Goal: Task Accomplishment & Management: Complete application form

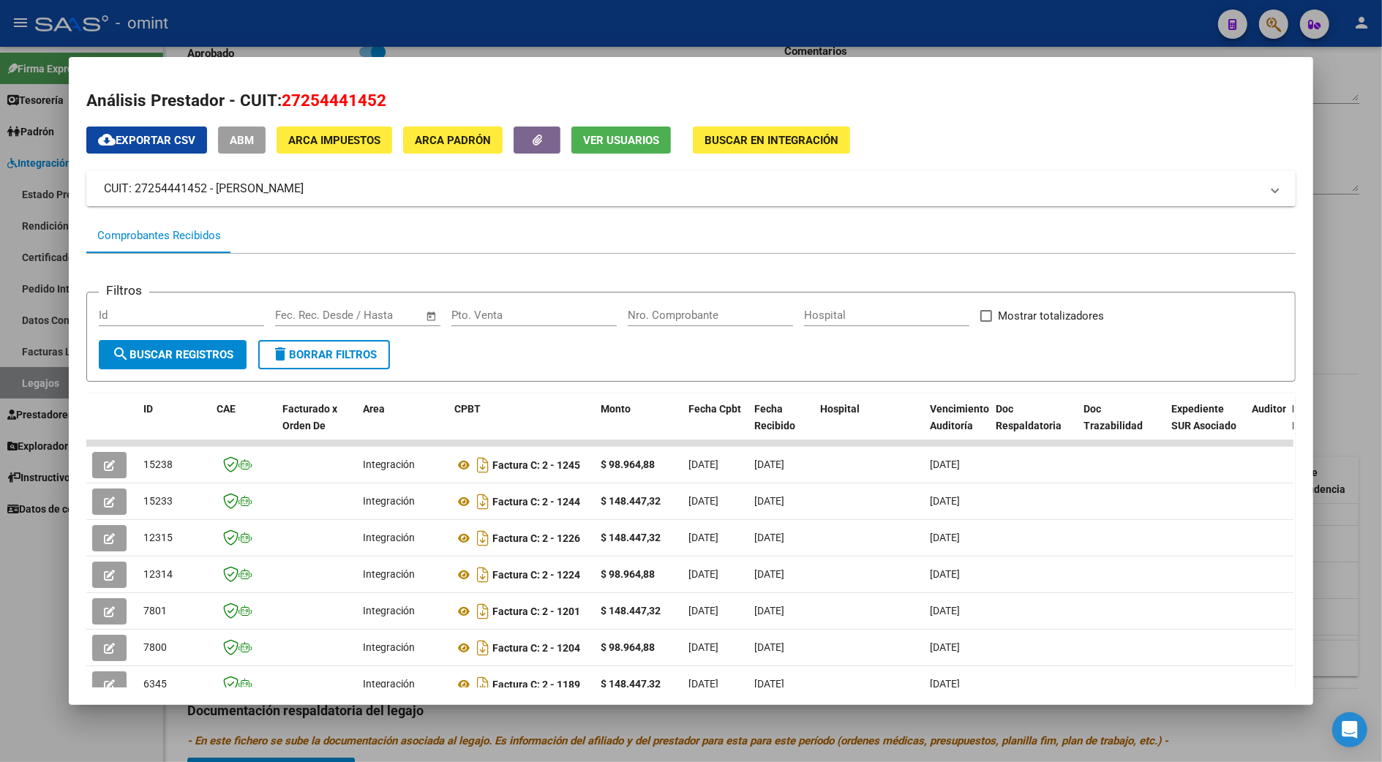
scroll to position [211, 0]
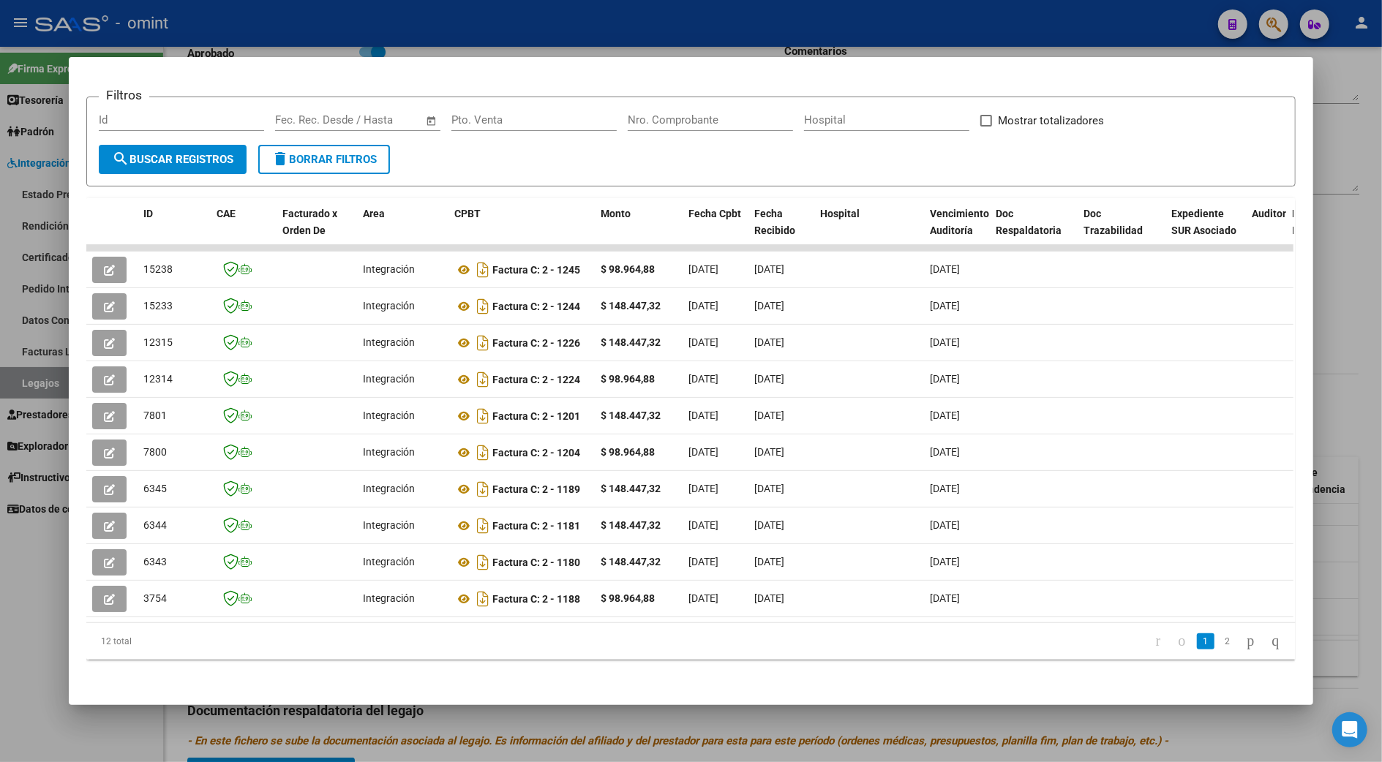
click at [530, 607] on datatable-selection "15238 Integración Factura C: 2 - 1245 $ 98.964,88 02/08/2025 02/08/2025 12/08/2…" at bounding box center [689, 613] width 1207 height 13
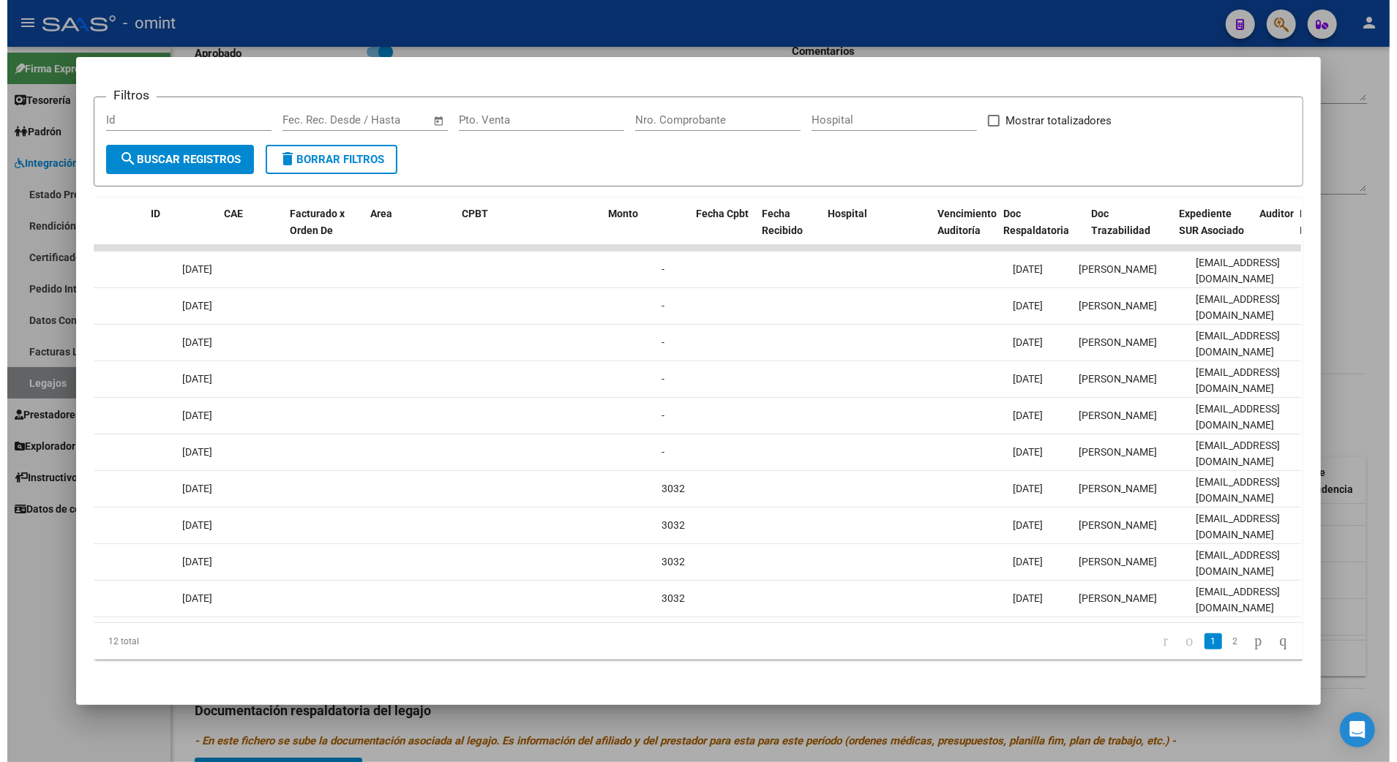
scroll to position [0, 0]
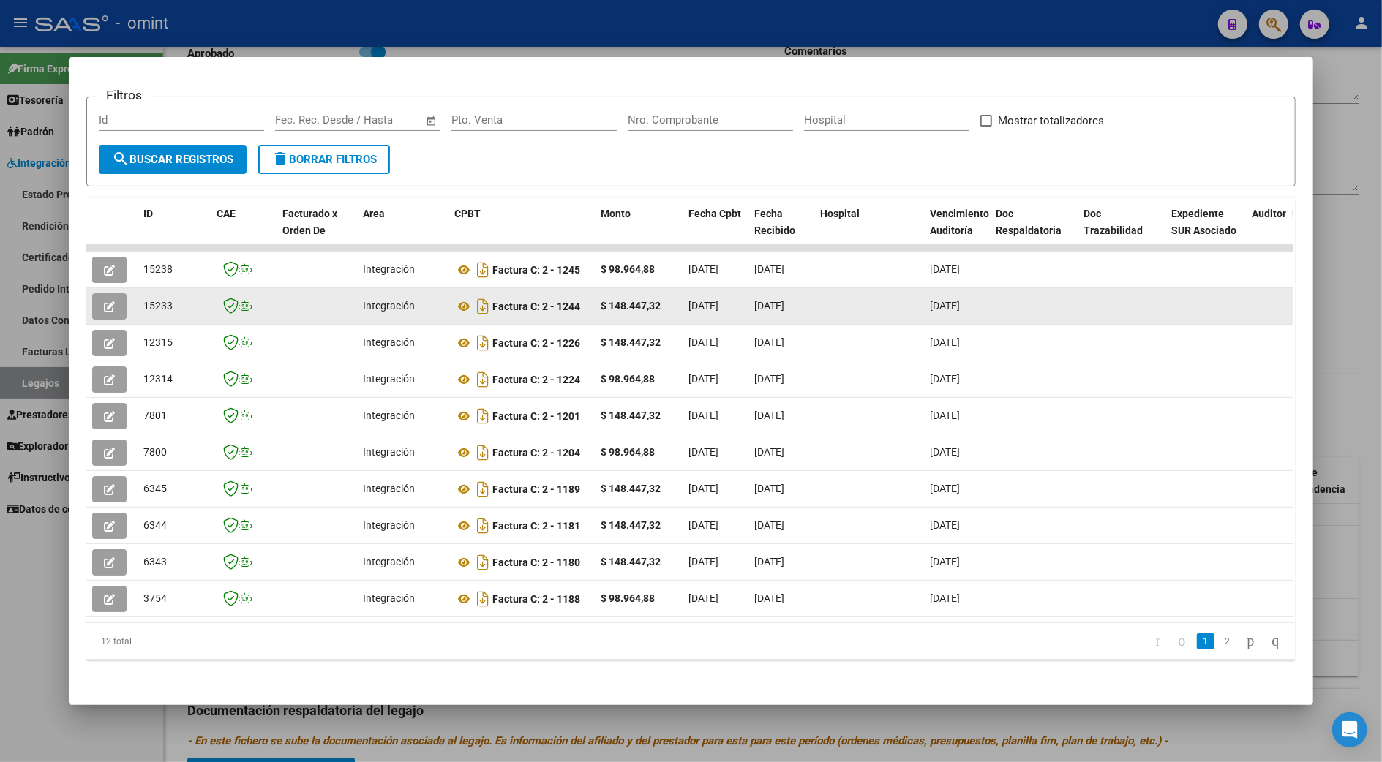
click at [94, 293] on button "button" at bounding box center [109, 306] width 34 height 26
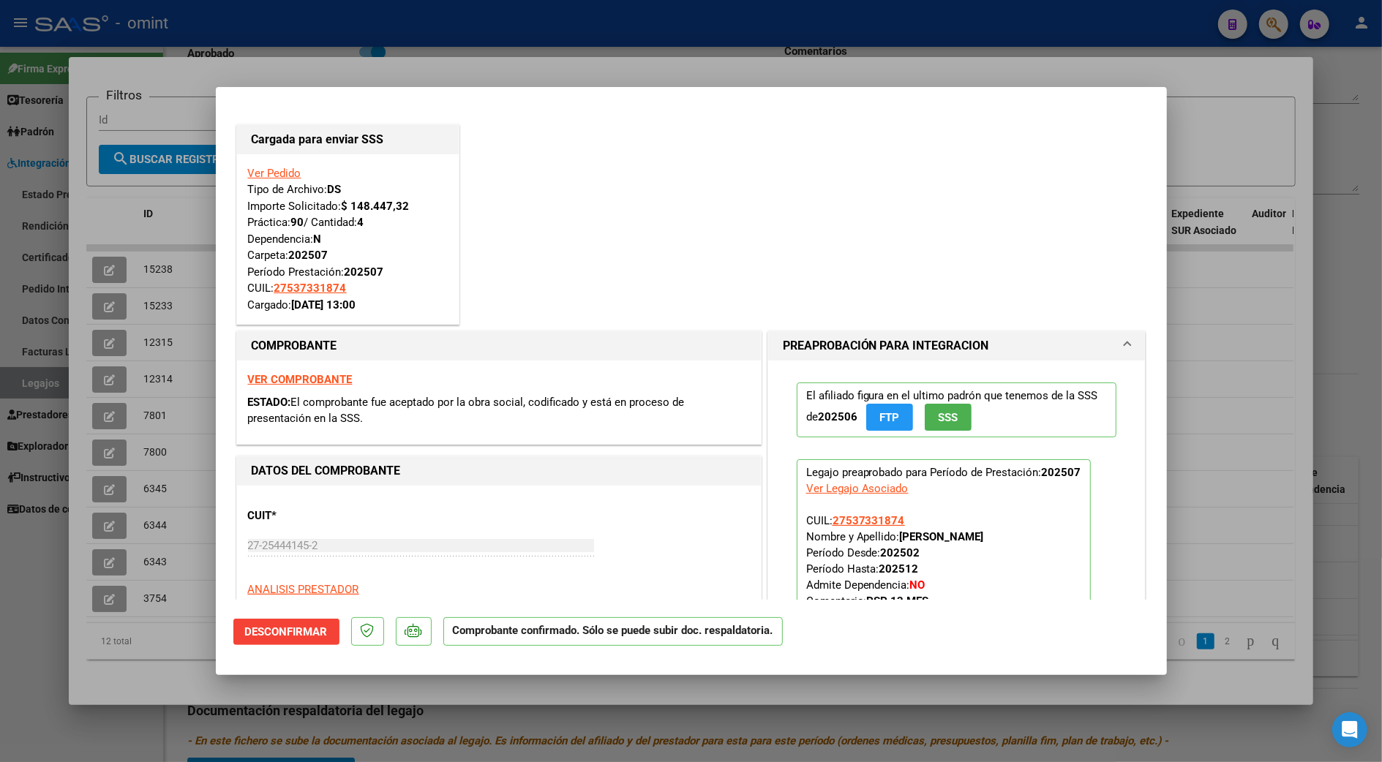
click at [1332, 139] on div at bounding box center [691, 381] width 1382 height 762
type input "$ 0,00"
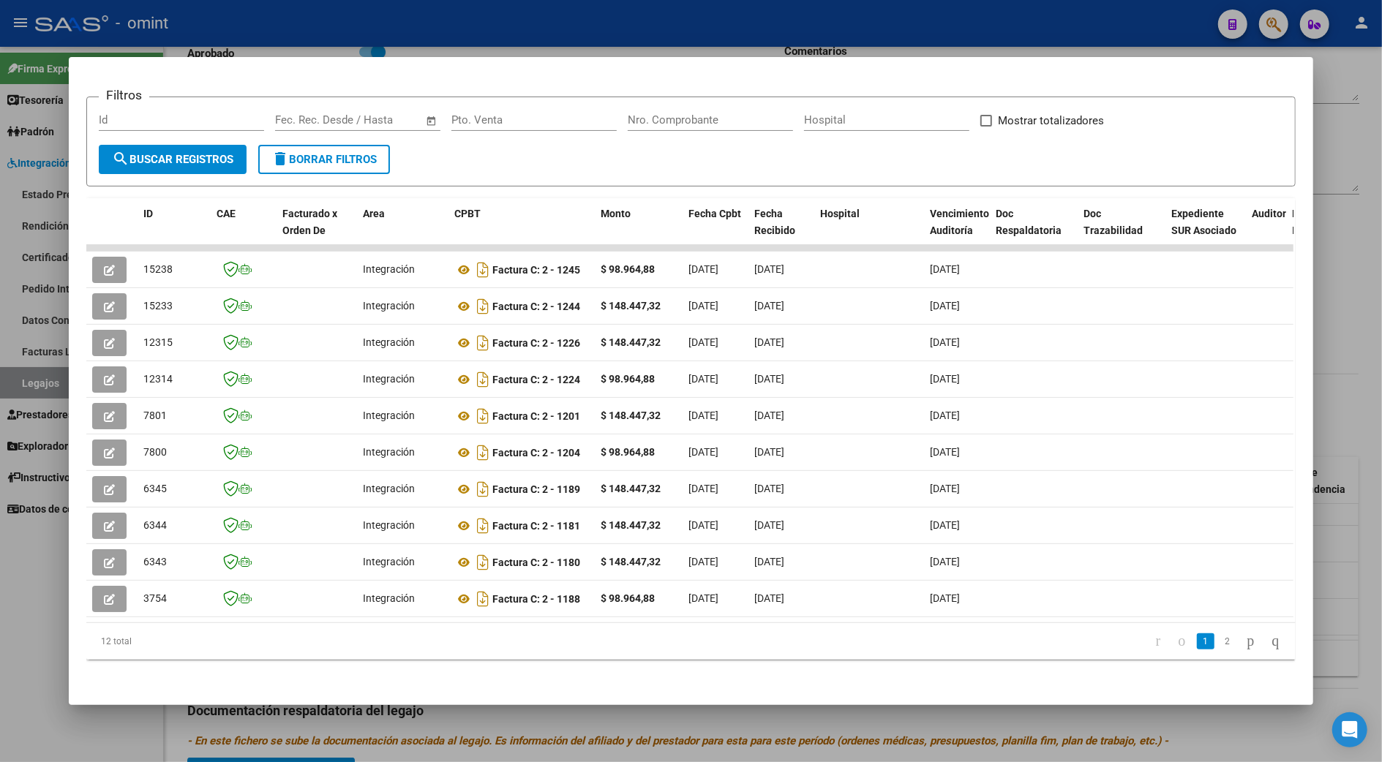
click at [1351, 284] on div at bounding box center [691, 381] width 1382 height 762
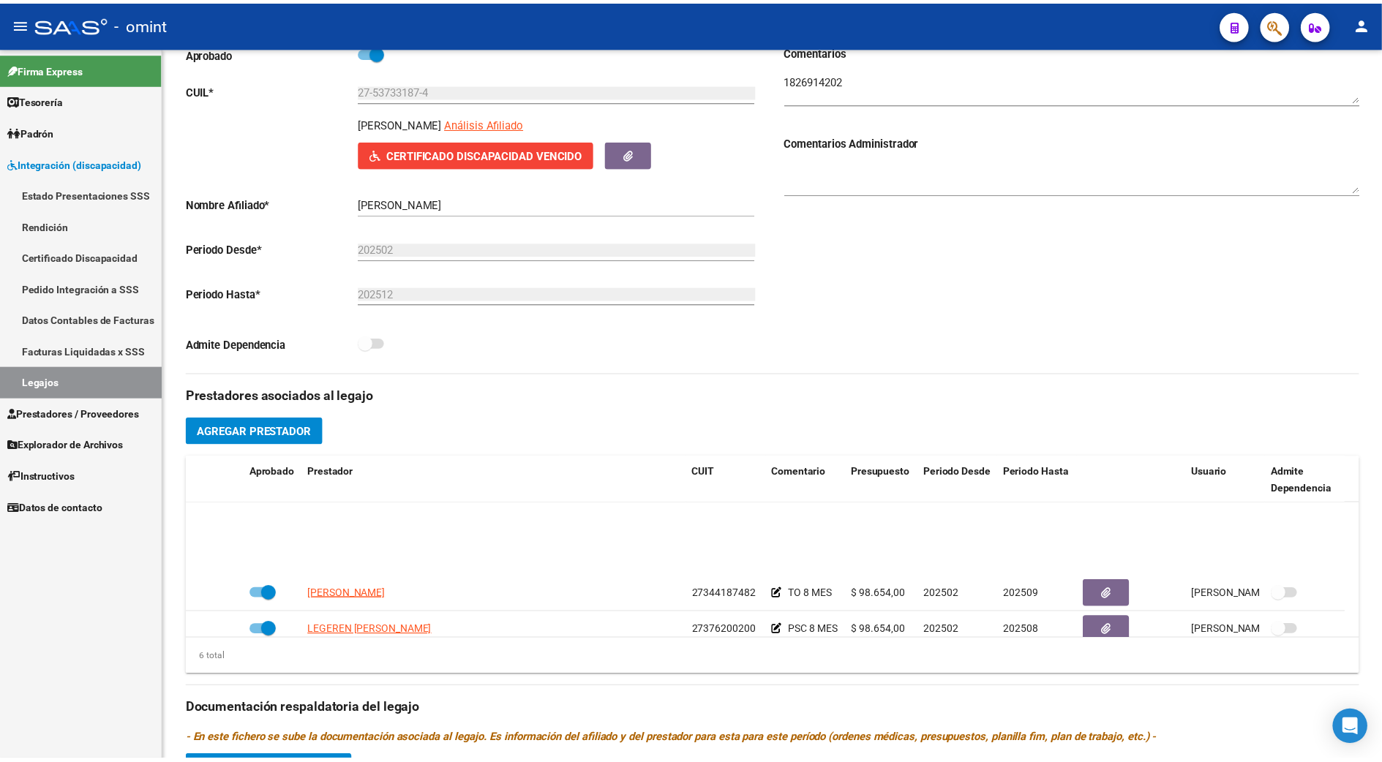
scroll to position [89, 0]
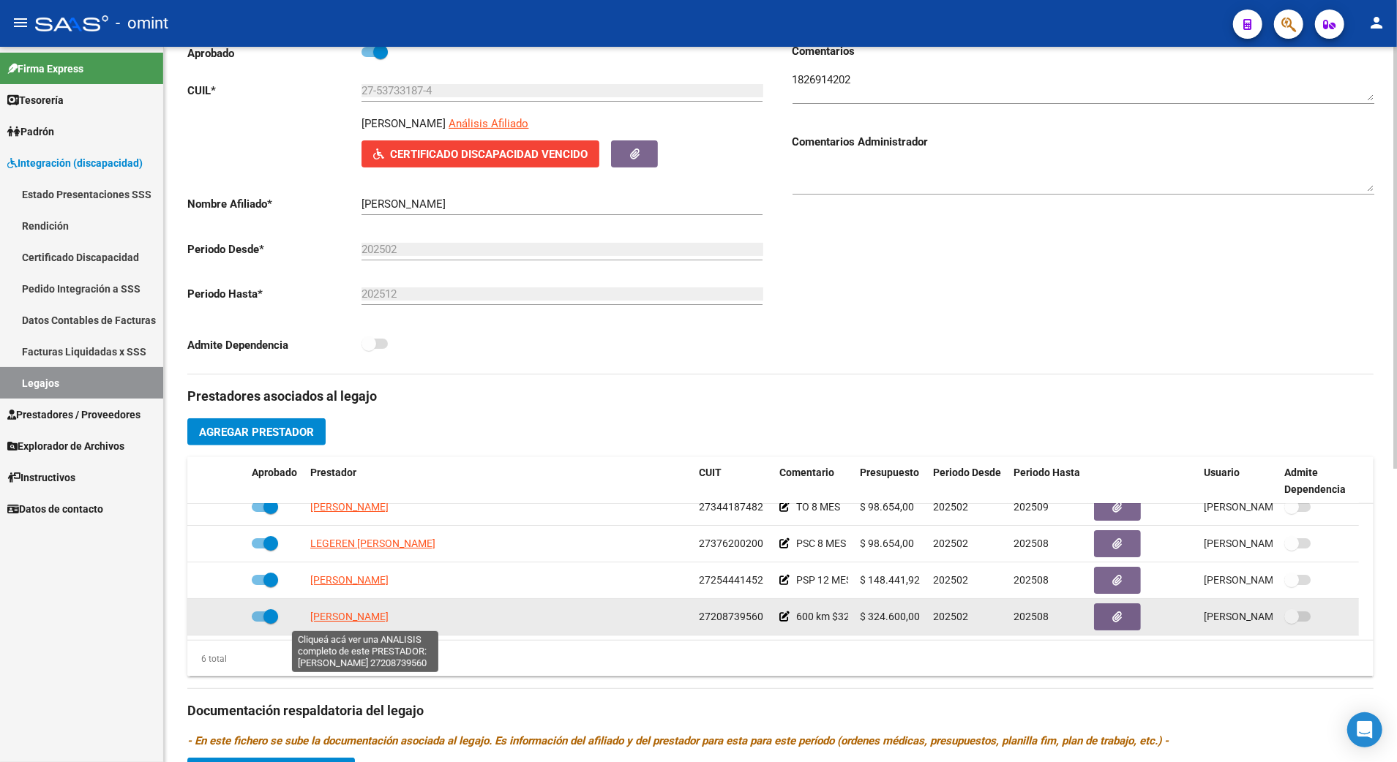
click at [364, 618] on span "ORONA SANDRA ALICIA" at bounding box center [349, 617] width 78 height 12
type textarea "27208739560"
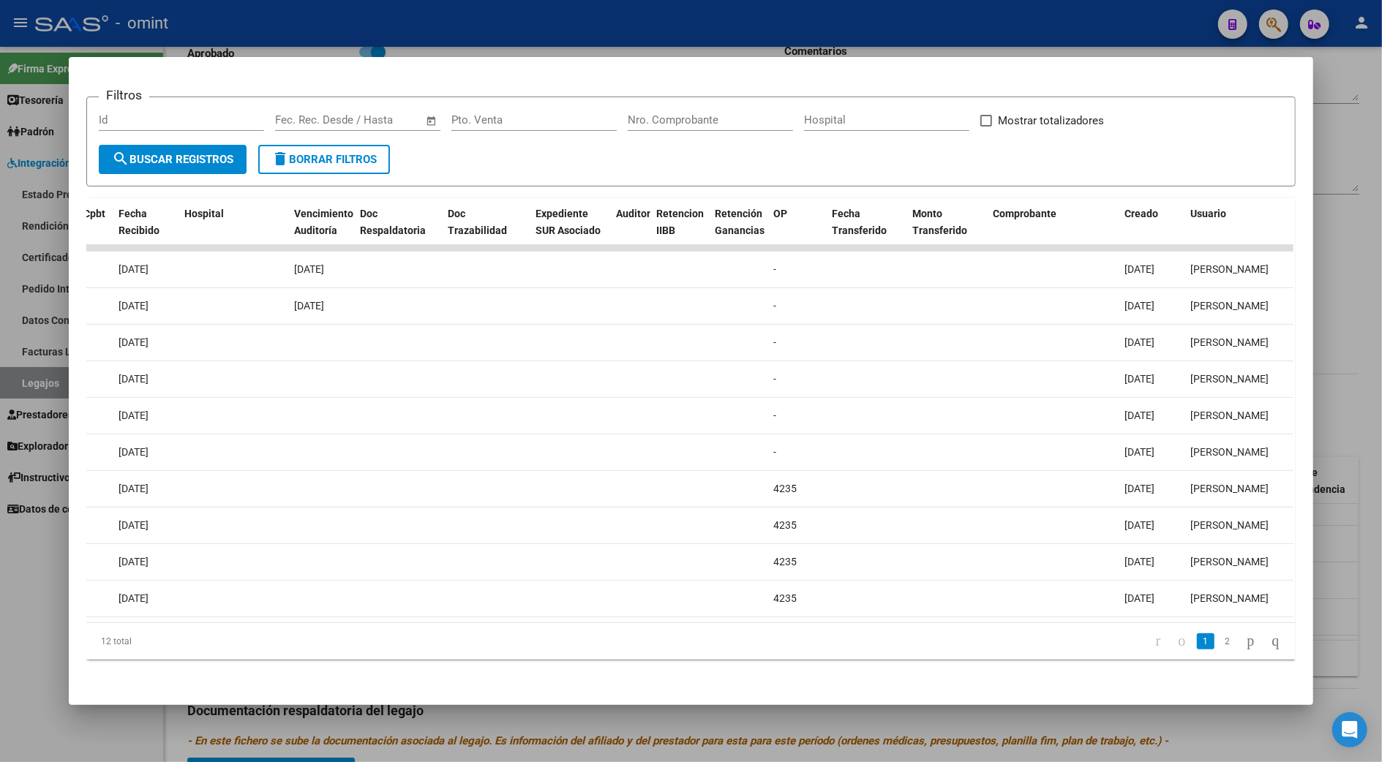
scroll to position [0, 0]
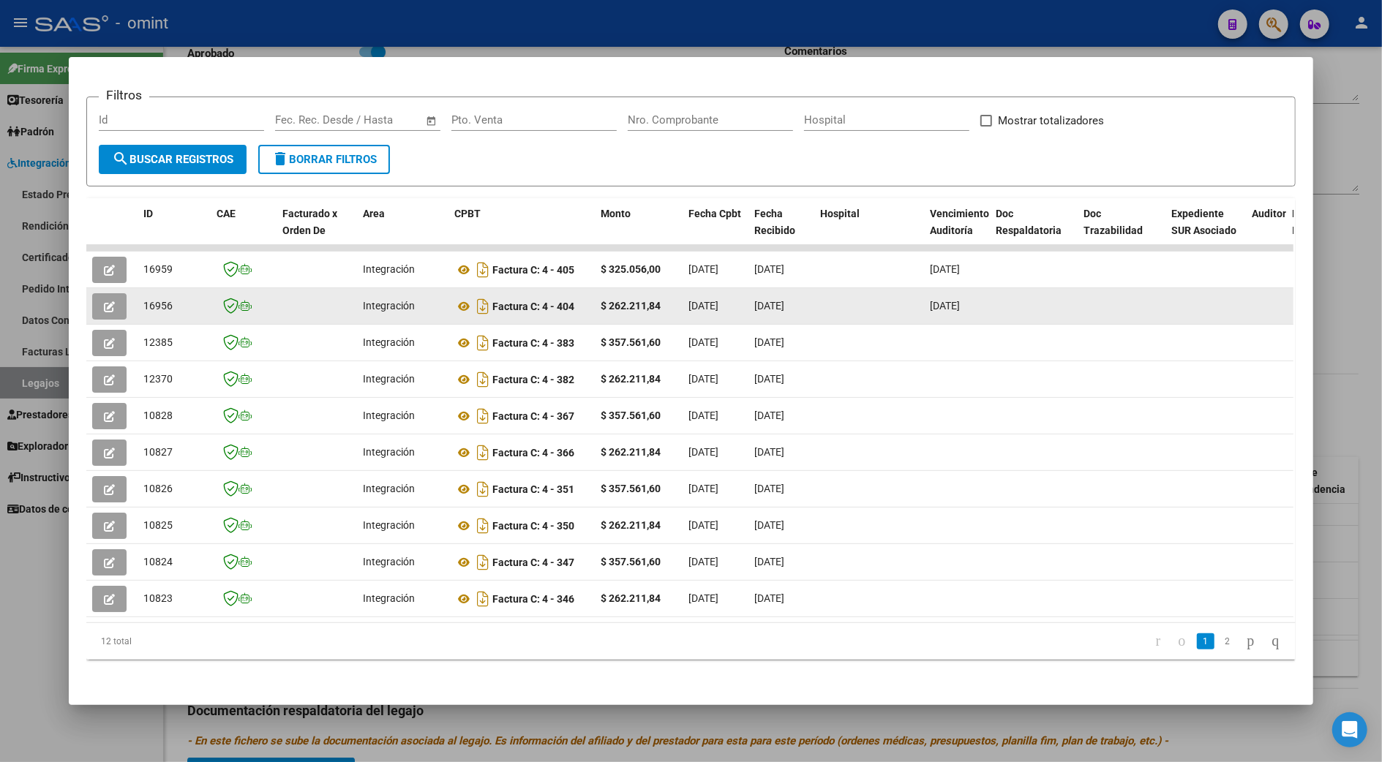
click at [104, 301] on icon "button" at bounding box center [109, 306] width 11 height 11
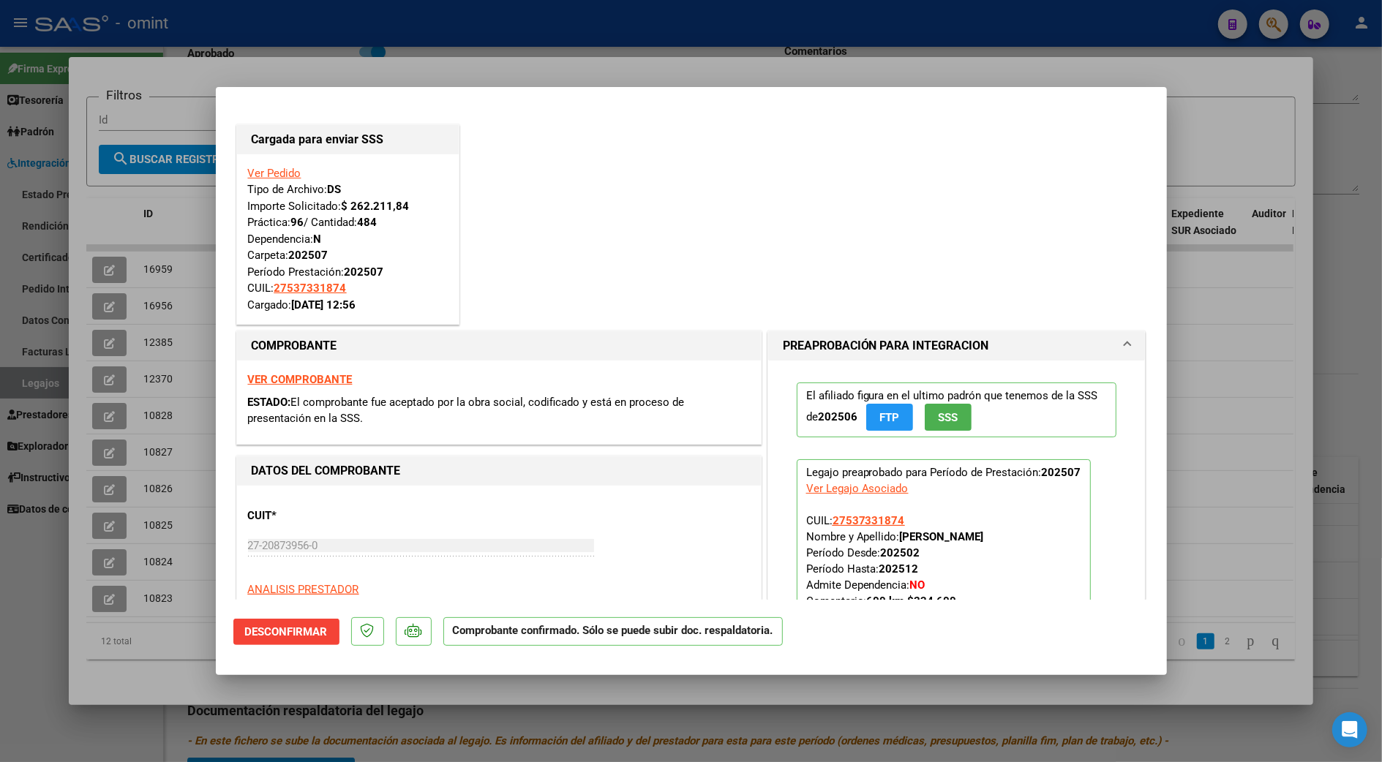
click at [1332, 170] on div at bounding box center [691, 381] width 1382 height 762
type input "$ 0,00"
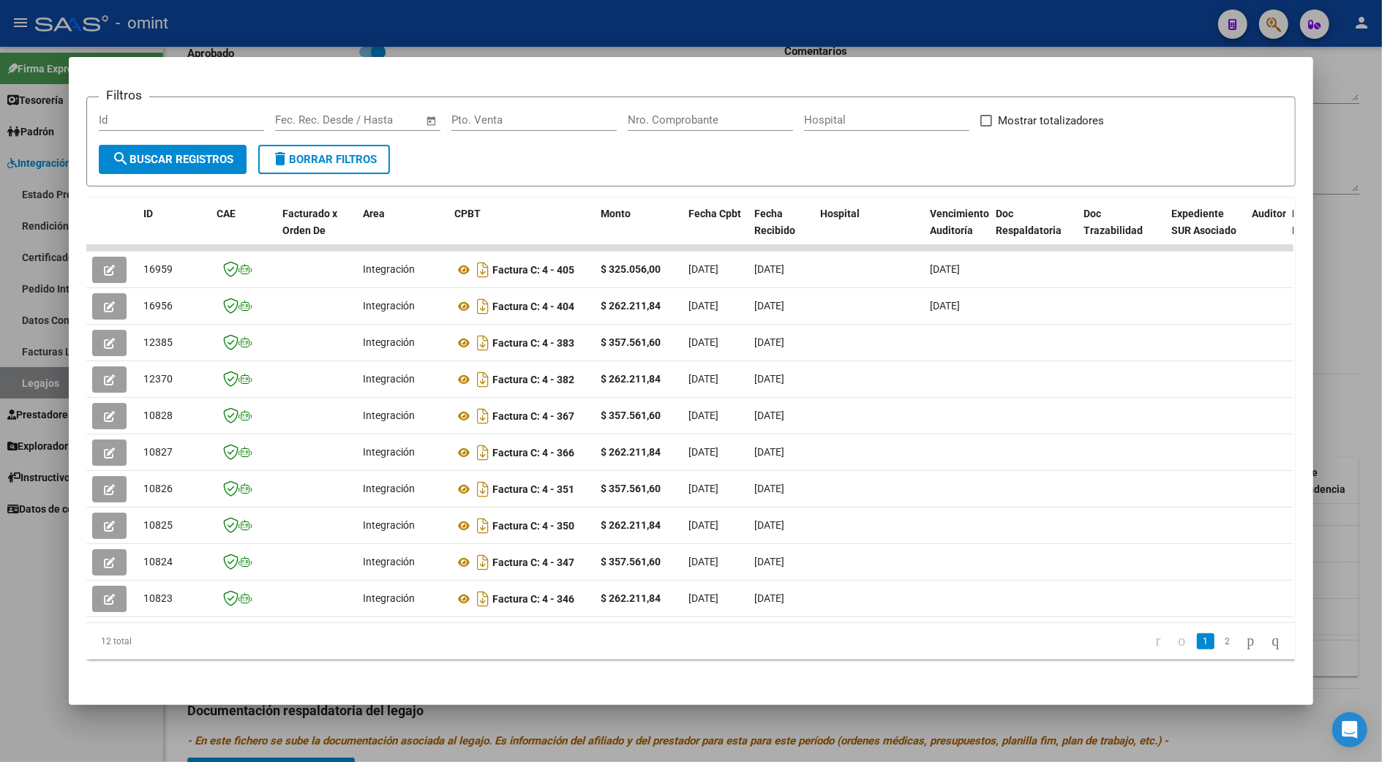
click at [1365, 308] on div at bounding box center [691, 381] width 1382 height 762
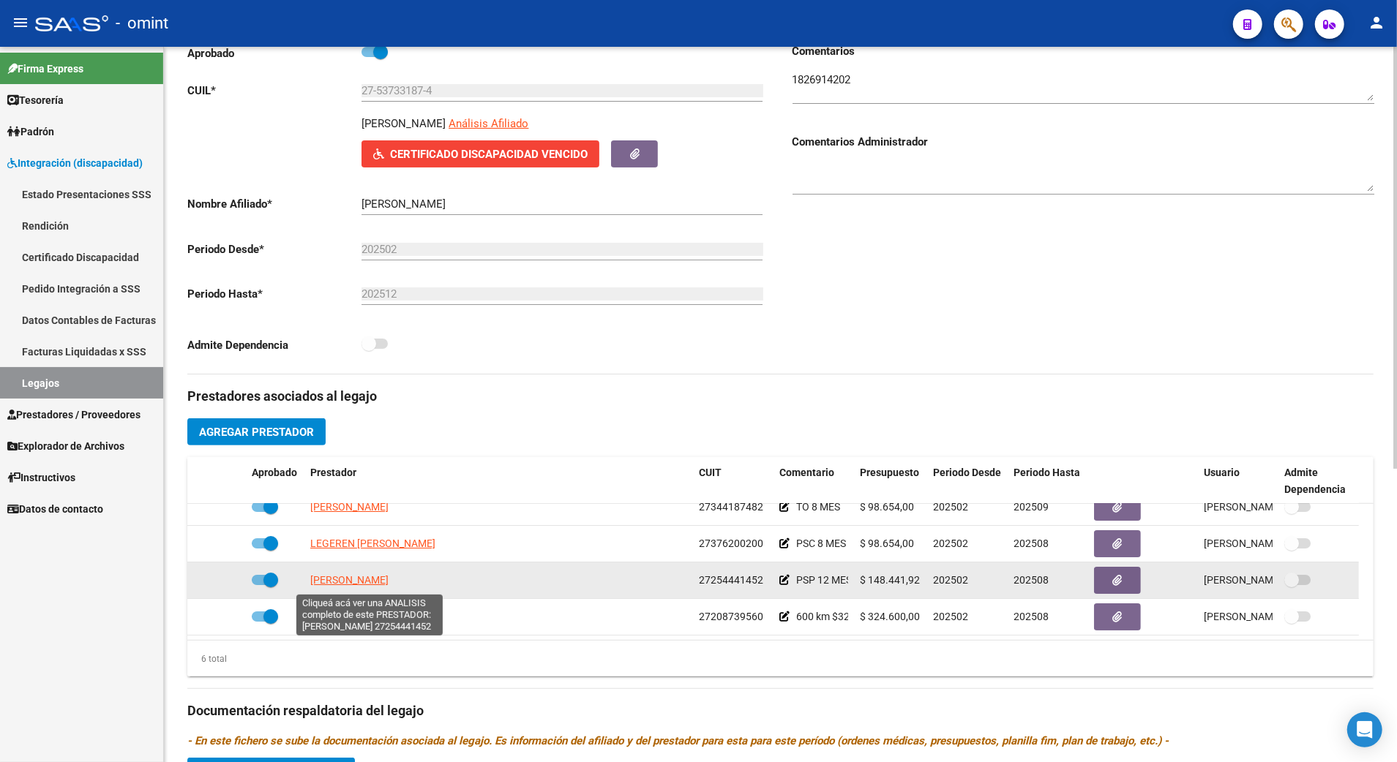
click at [384, 582] on span "RUIZ LOBO MARIA BELEN" at bounding box center [349, 580] width 78 height 12
type textarea "27254441452"
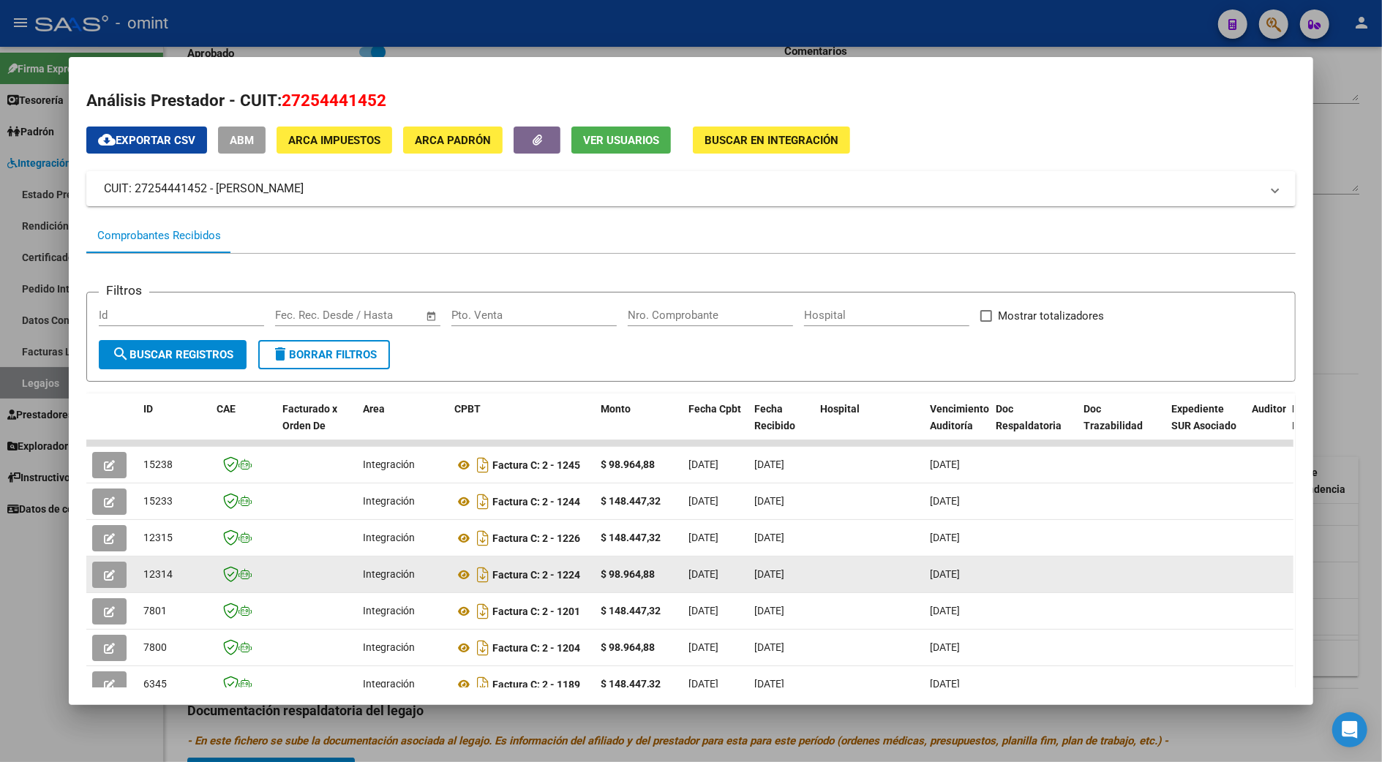
scroll to position [211, 0]
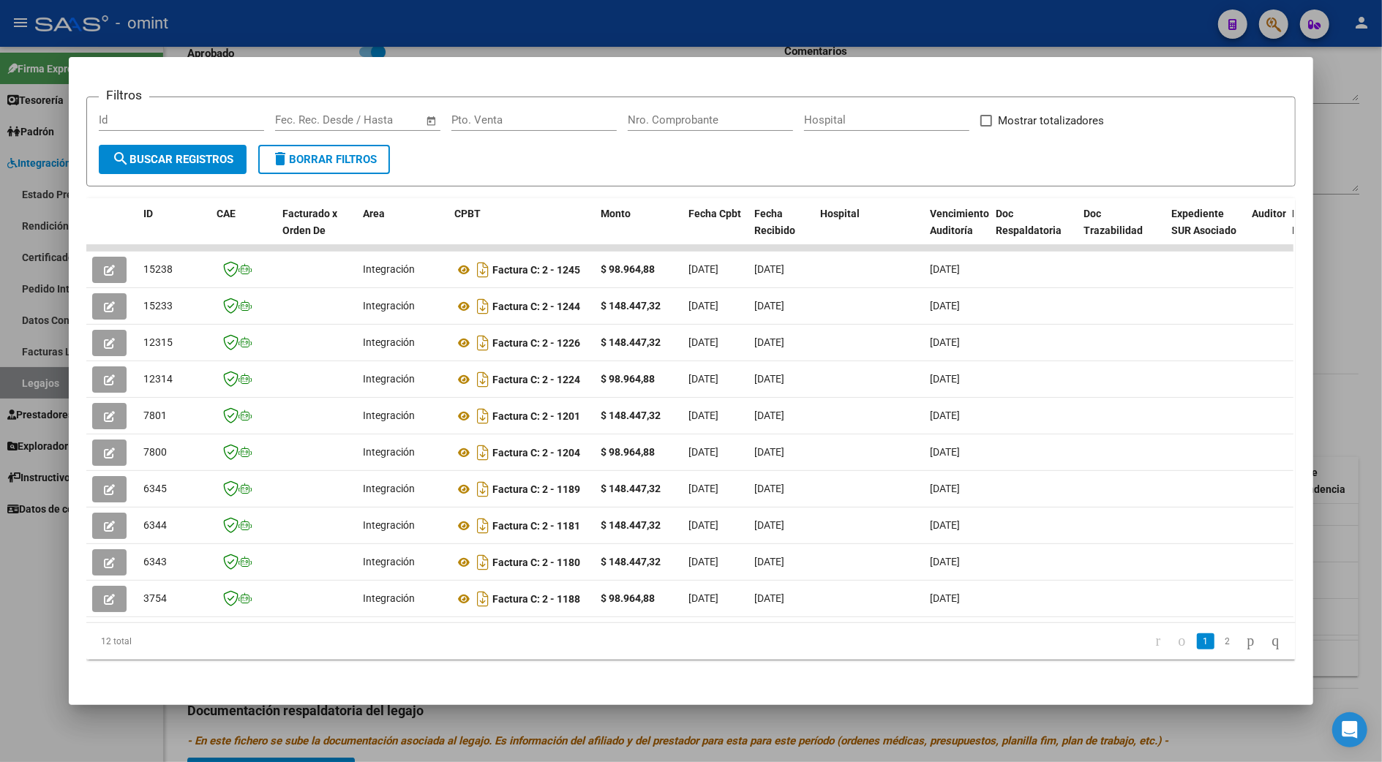
click at [521, 607] on datatable-body "15238 Integración Factura C: 2 - 1245 $ 98.964,88 02/08/2025 02/08/2025 12/08/2…" at bounding box center [689, 434] width 1207 height 378
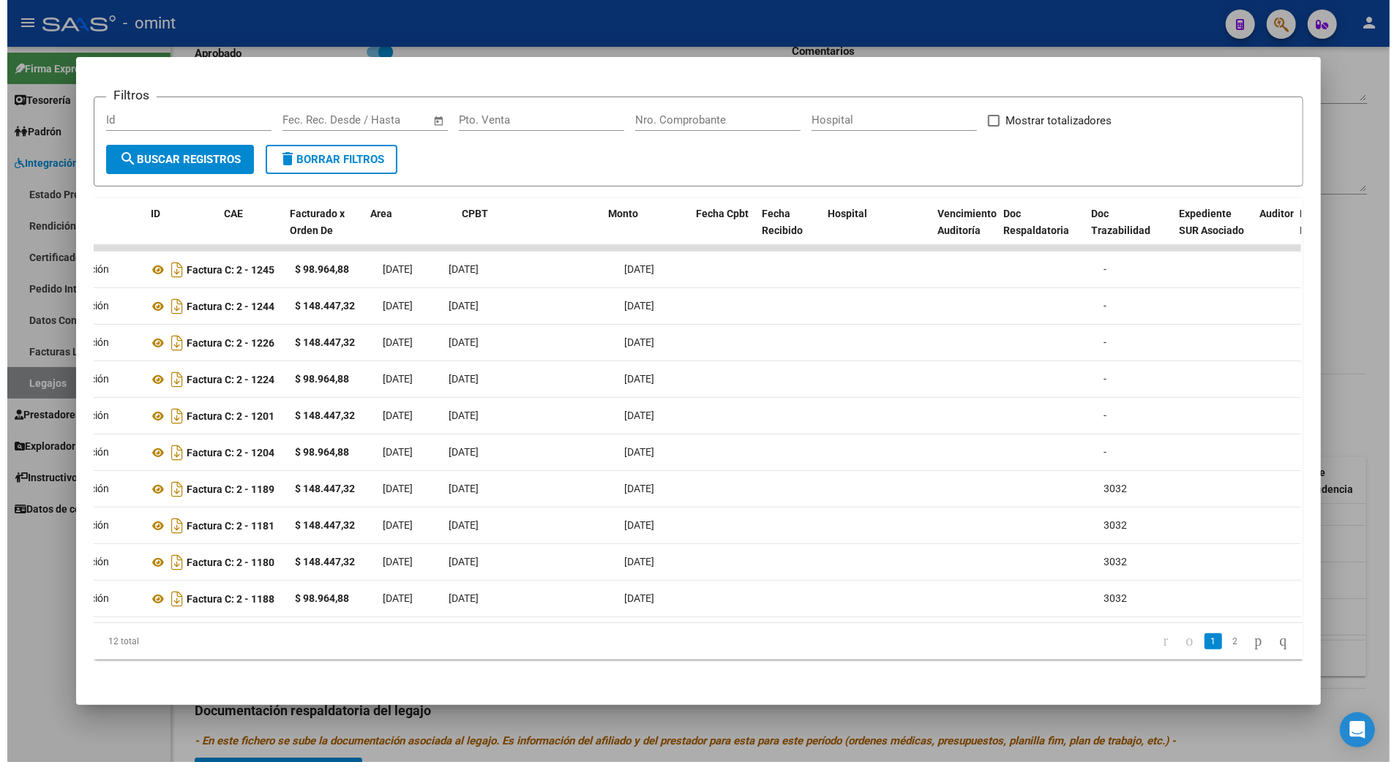
scroll to position [0, 0]
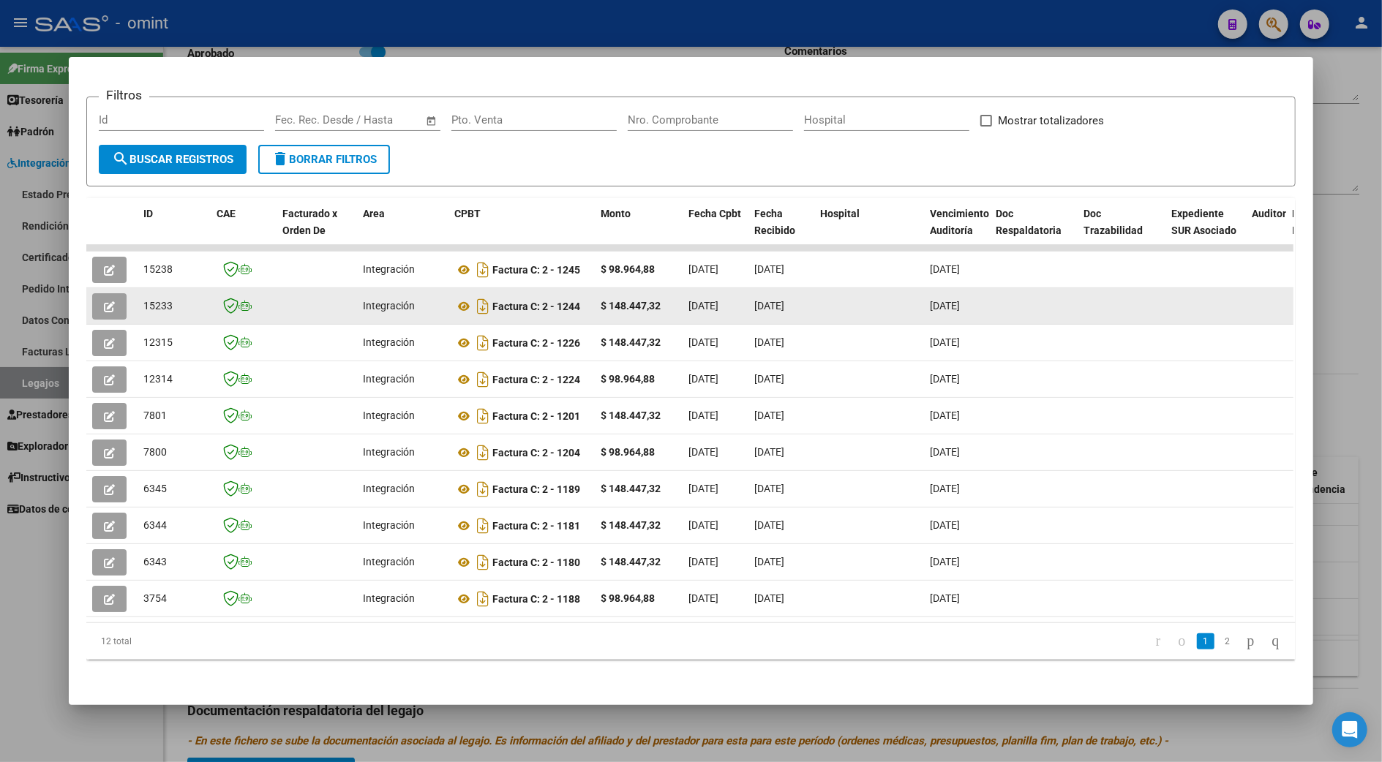
click at [109, 293] on button "button" at bounding box center [109, 306] width 34 height 26
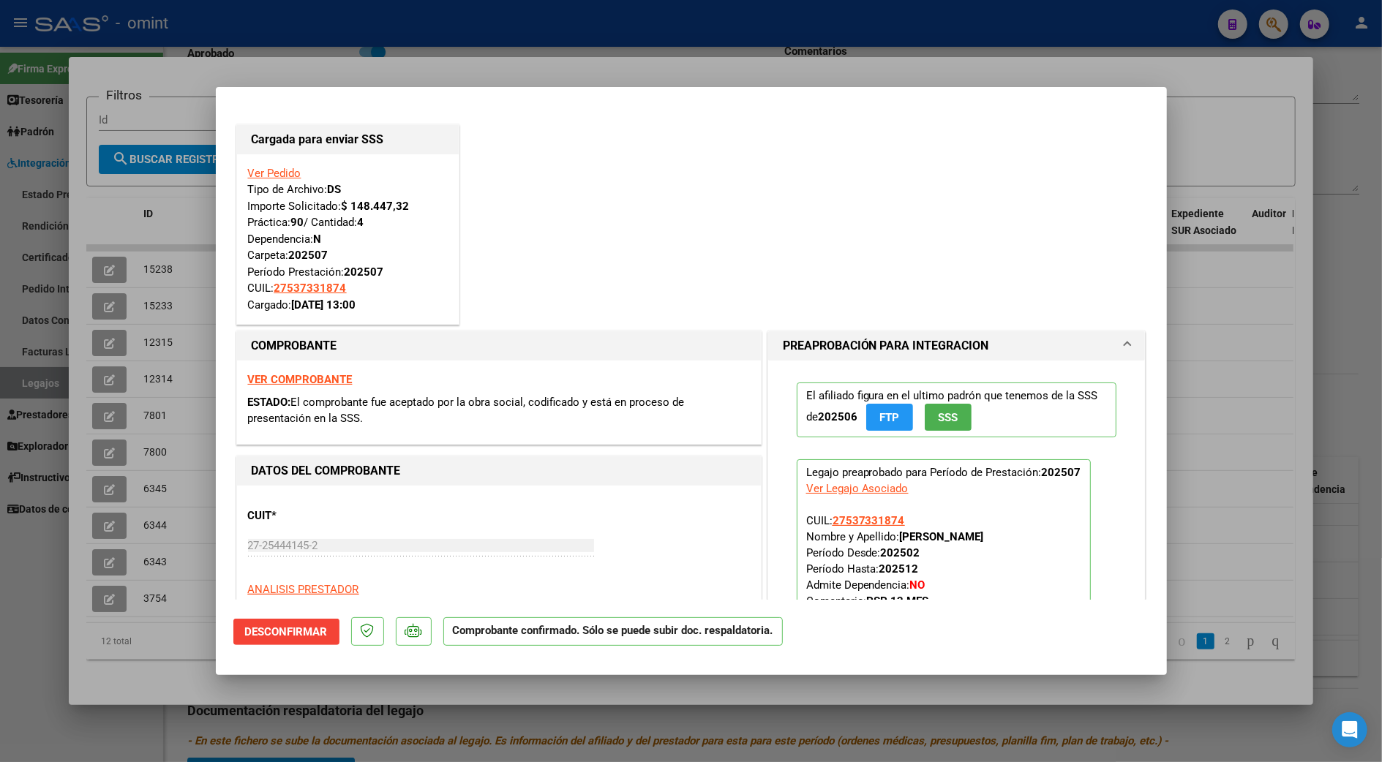
click at [1359, 155] on div at bounding box center [691, 381] width 1382 height 762
type input "$ 0,00"
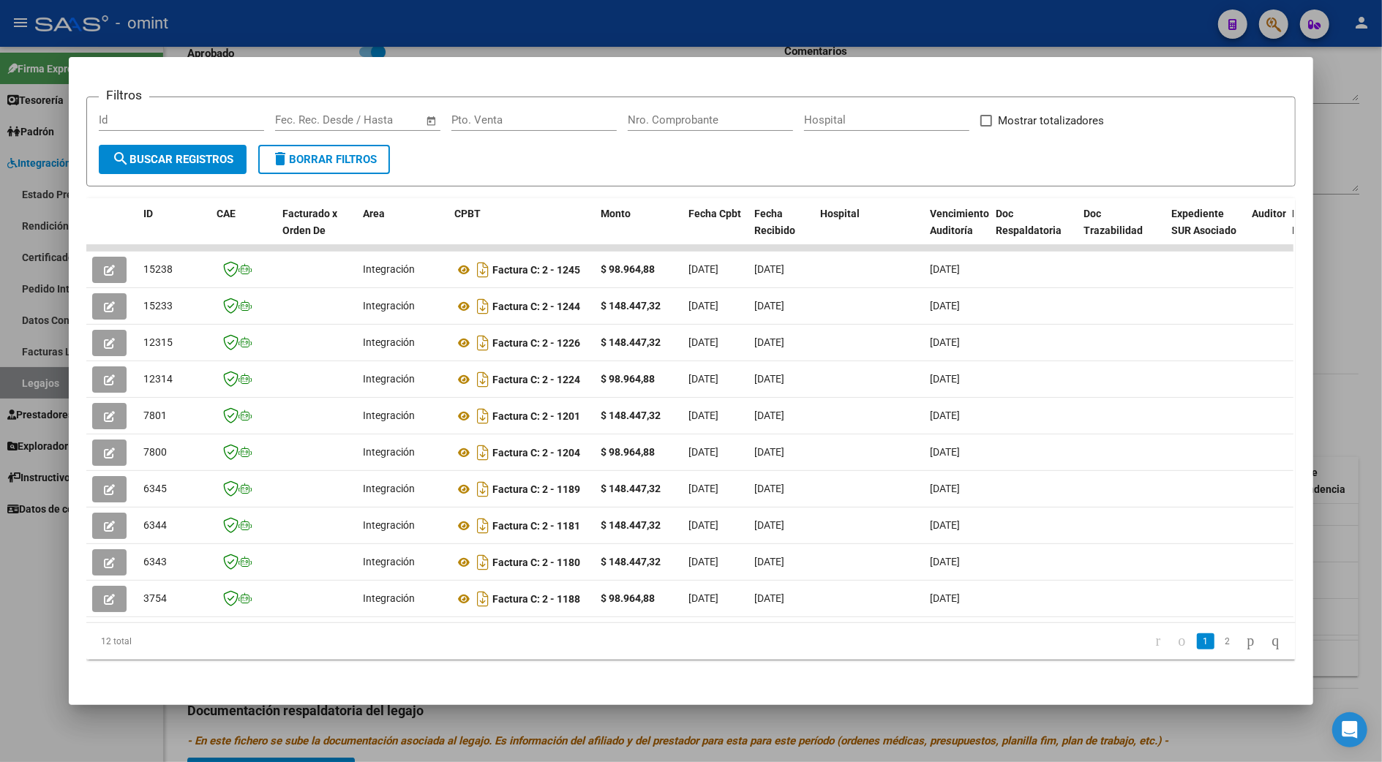
click at [1353, 380] on div at bounding box center [691, 381] width 1382 height 762
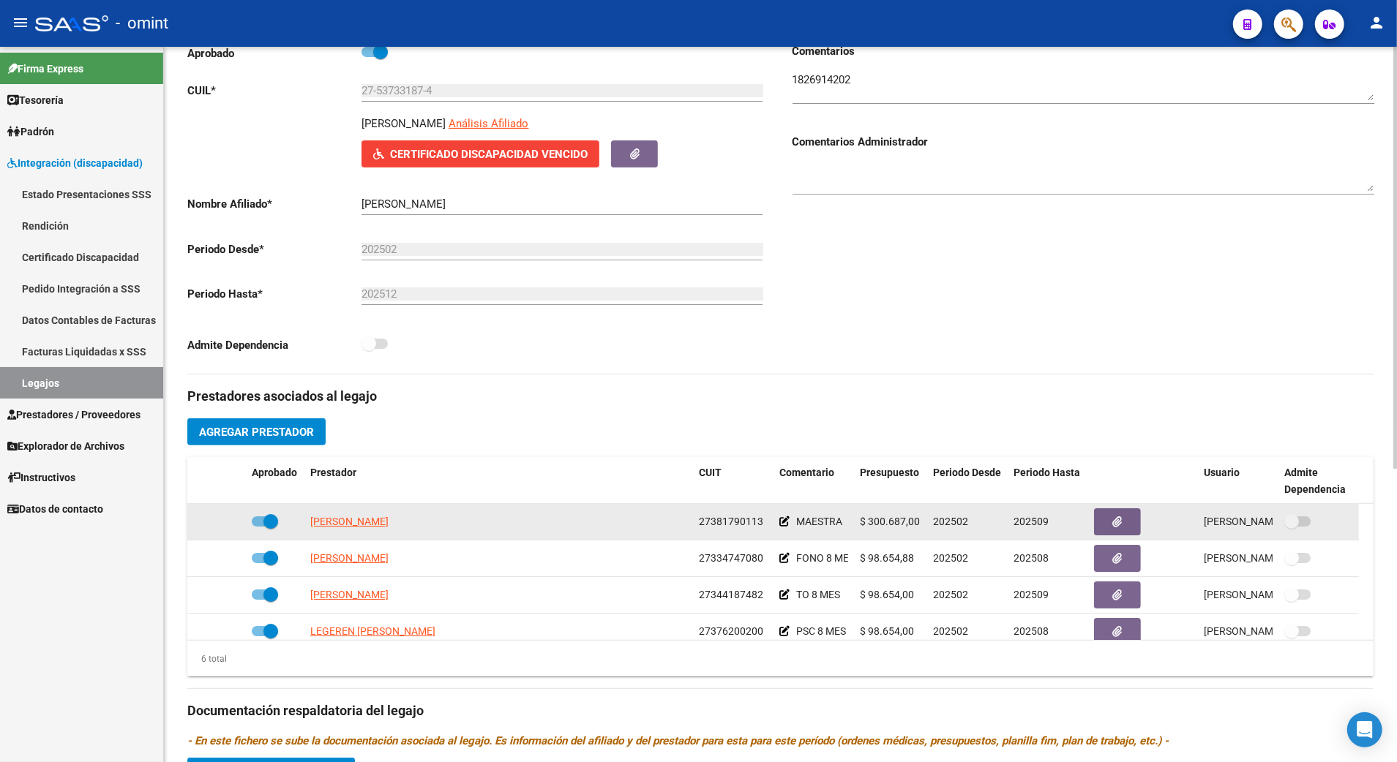
click at [361, 530] on app-link-go-to "[PERSON_NAME] [PERSON_NAME]" at bounding box center [349, 522] width 78 height 17
click at [366, 519] on span "[PERSON_NAME] [PERSON_NAME]" at bounding box center [349, 522] width 78 height 12
type textarea "27381790113"
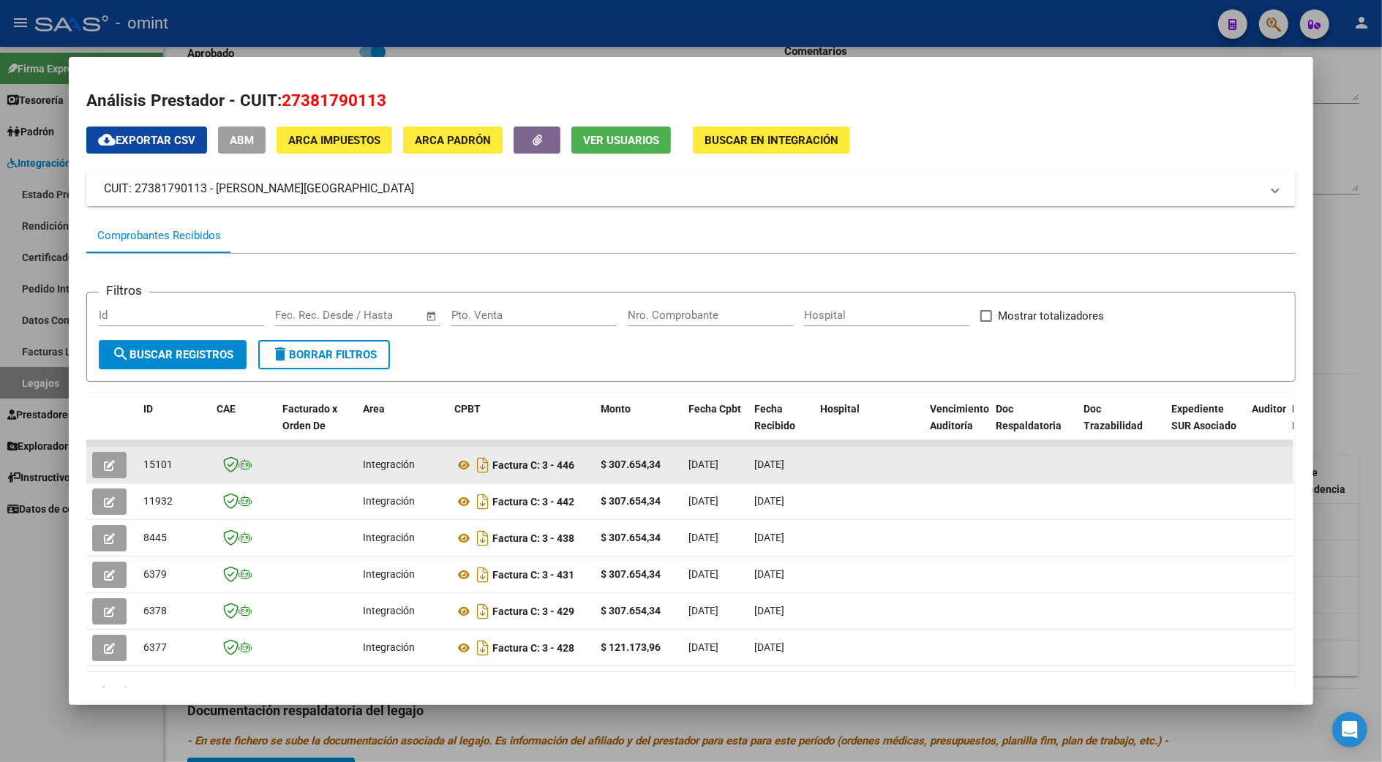
click at [108, 460] on icon "button" at bounding box center [109, 465] width 11 height 11
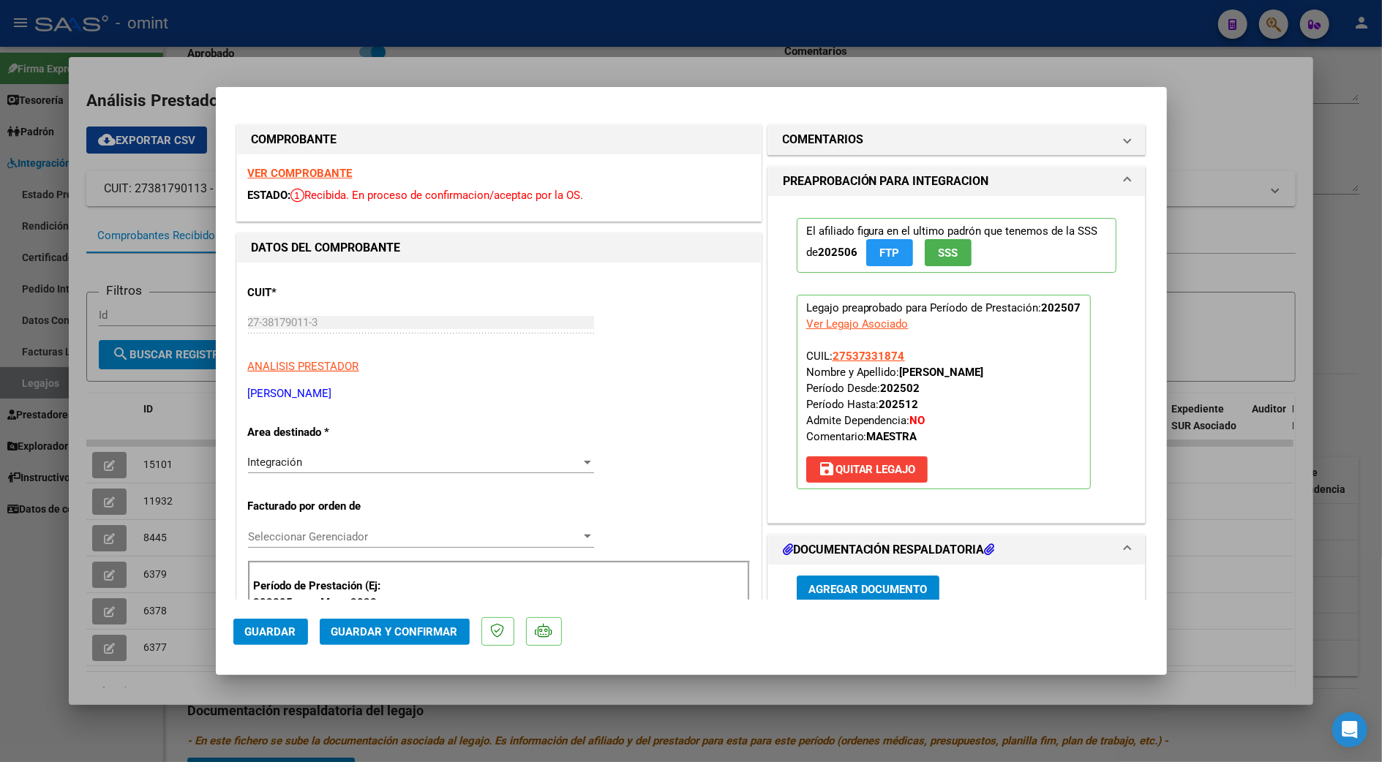
scroll to position [195, 0]
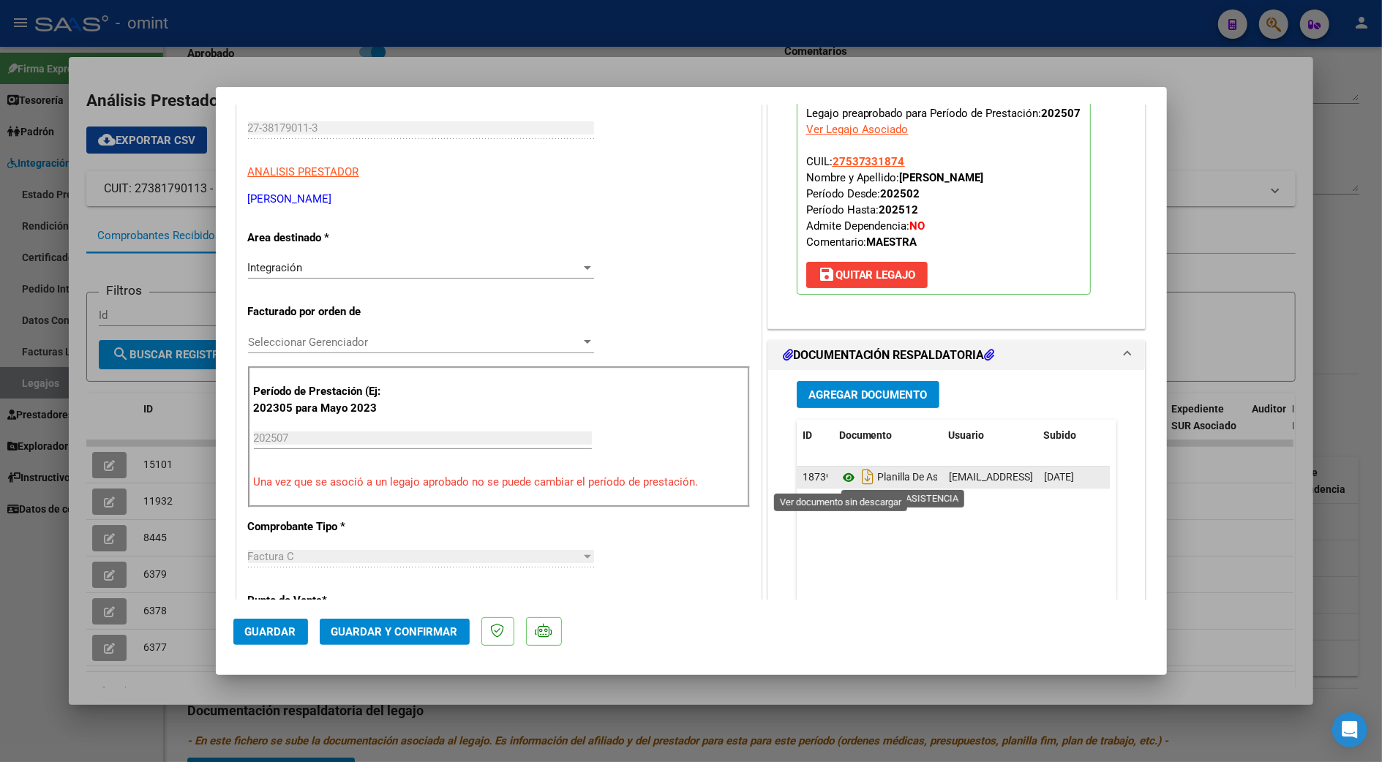
click at [844, 479] on icon at bounding box center [848, 478] width 19 height 18
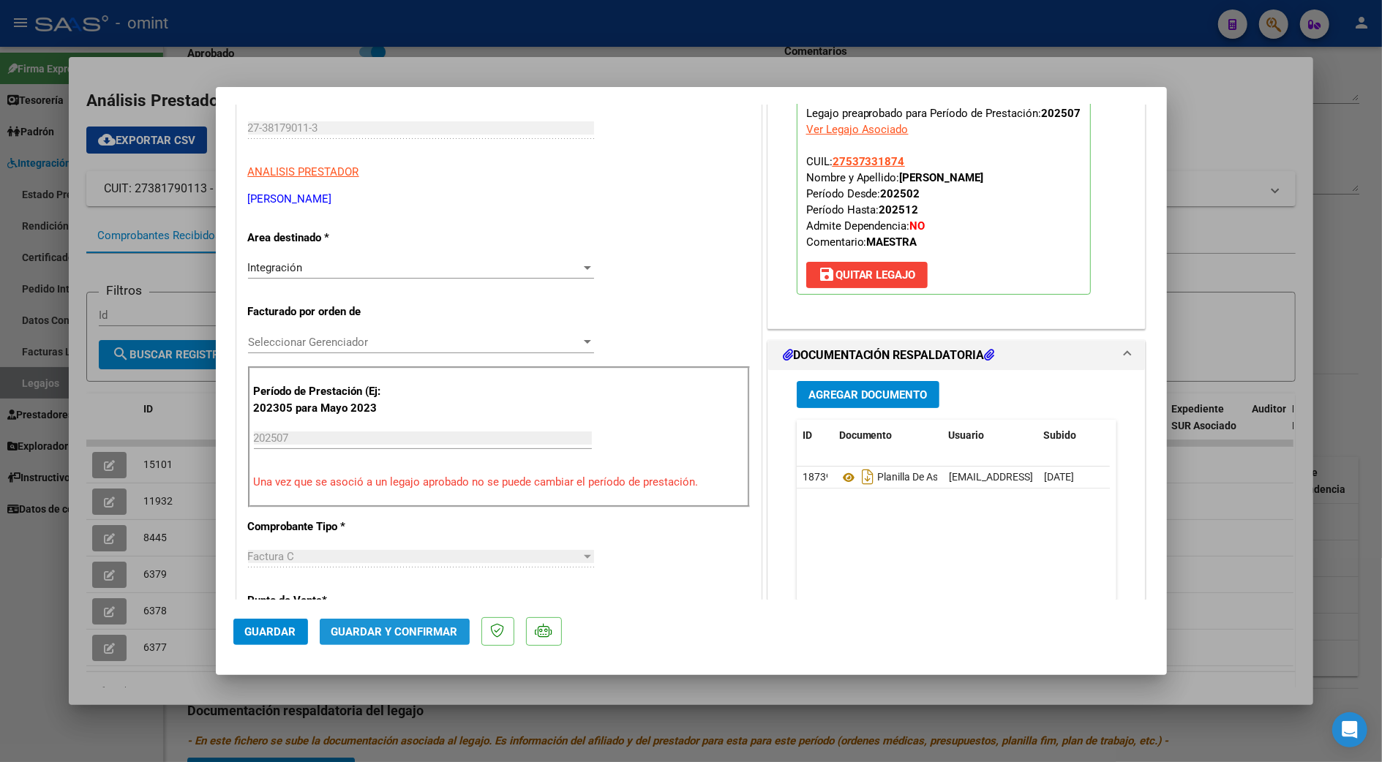
click at [376, 634] on span "Guardar y Confirmar" at bounding box center [394, 632] width 127 height 13
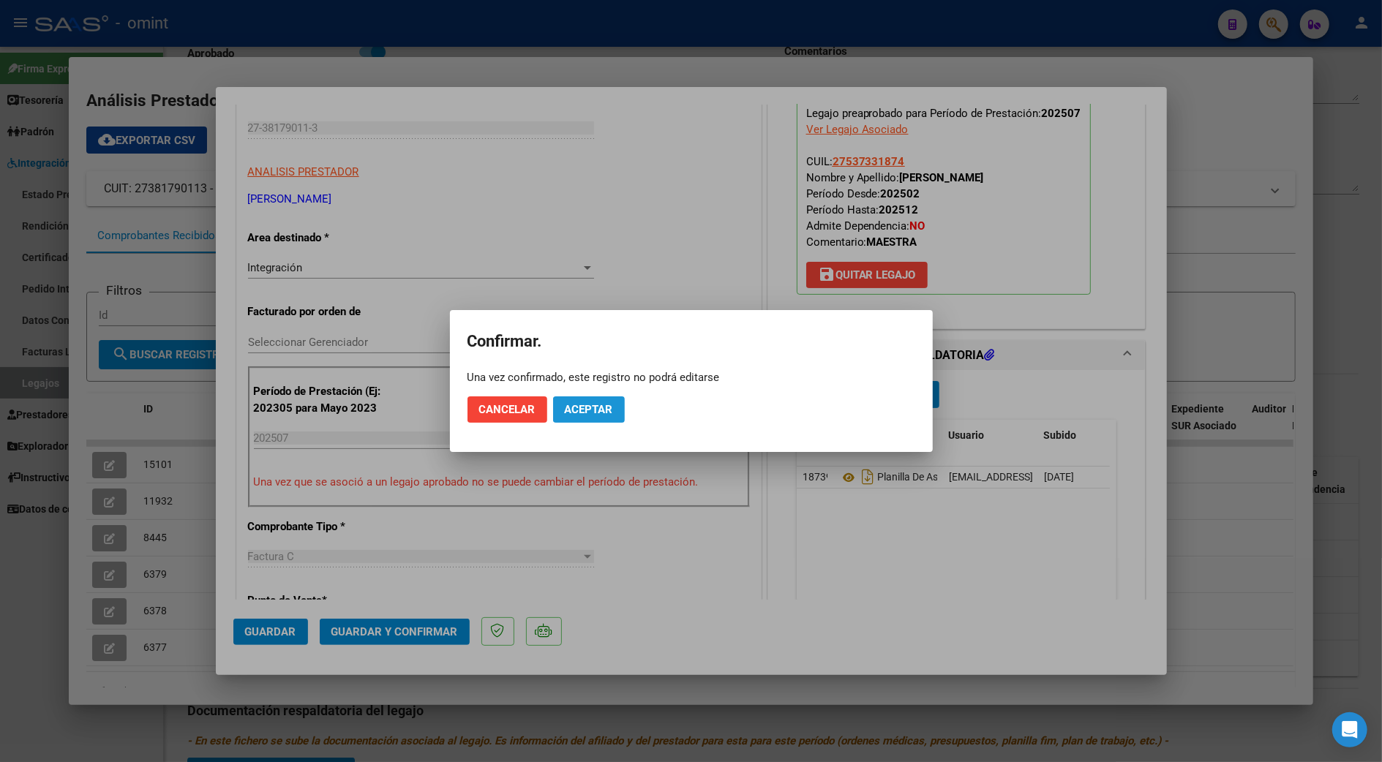
click at [595, 407] on span "Aceptar" at bounding box center [589, 409] width 48 height 13
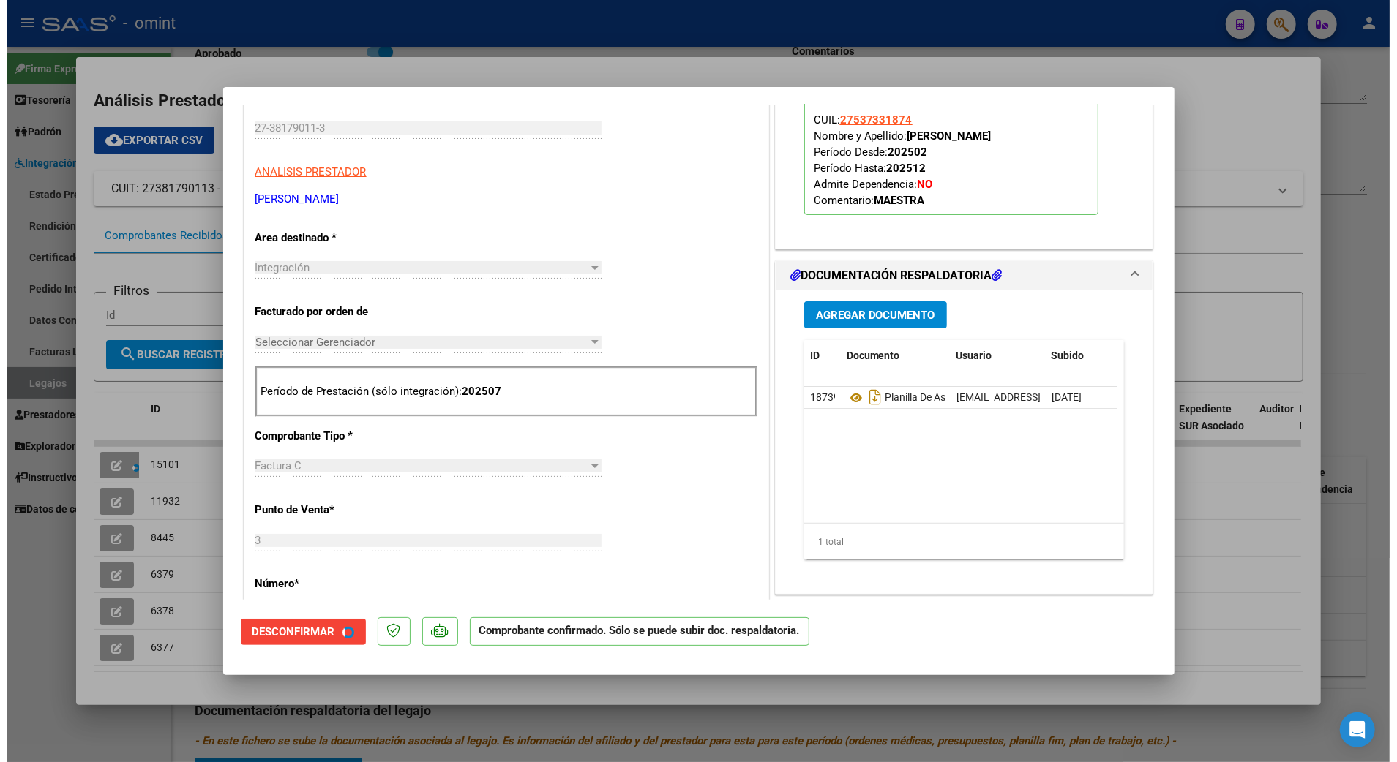
scroll to position [194, 0]
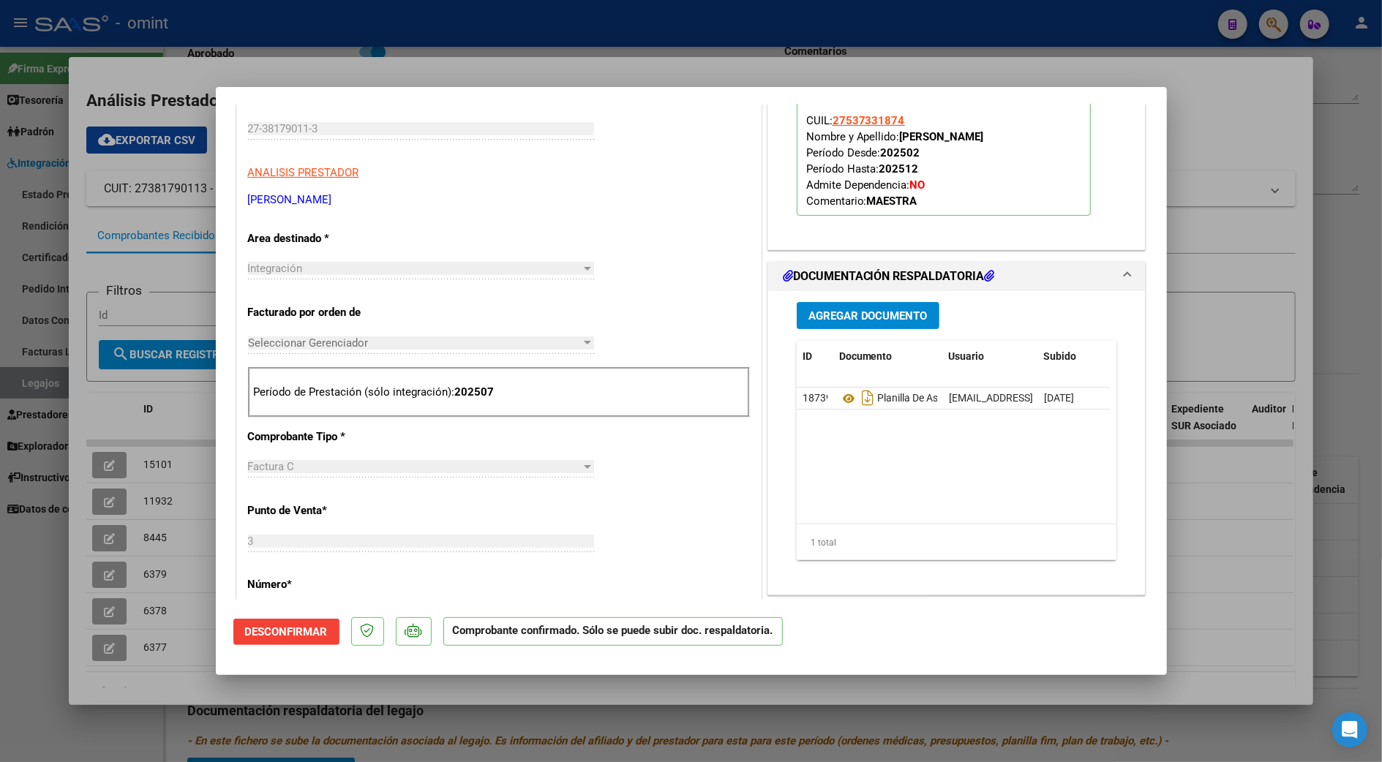
click at [1365, 262] on div at bounding box center [691, 381] width 1382 height 762
type input "$ 0,00"
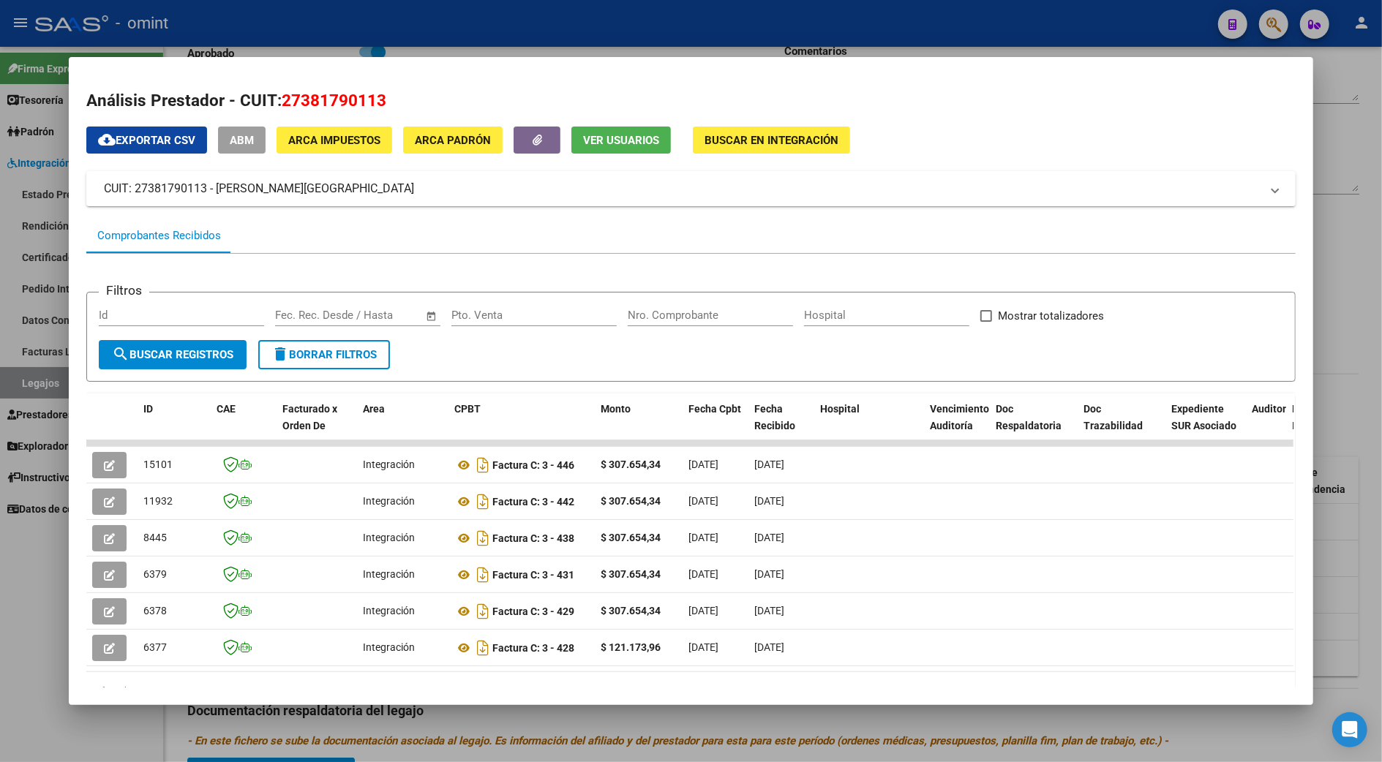
click at [1354, 307] on div at bounding box center [691, 381] width 1382 height 762
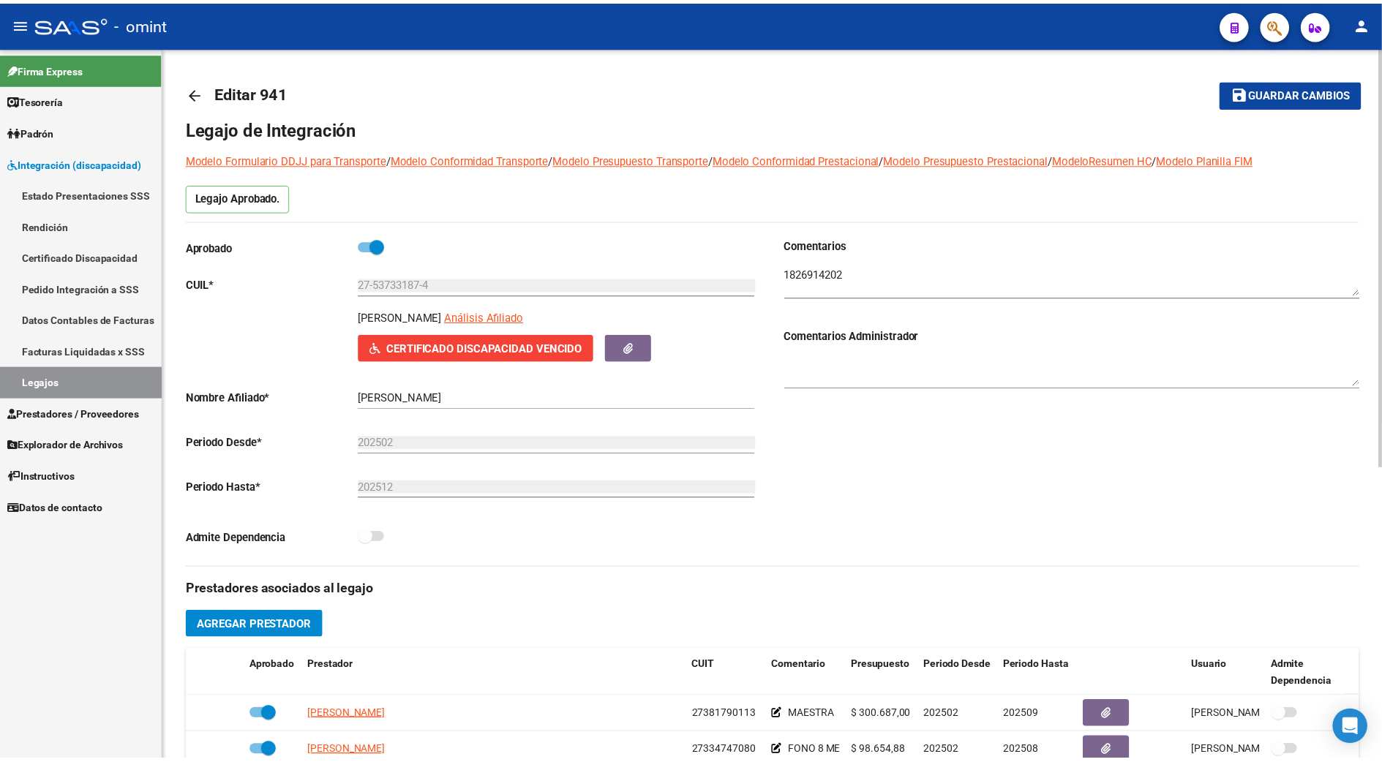
scroll to position [195, 0]
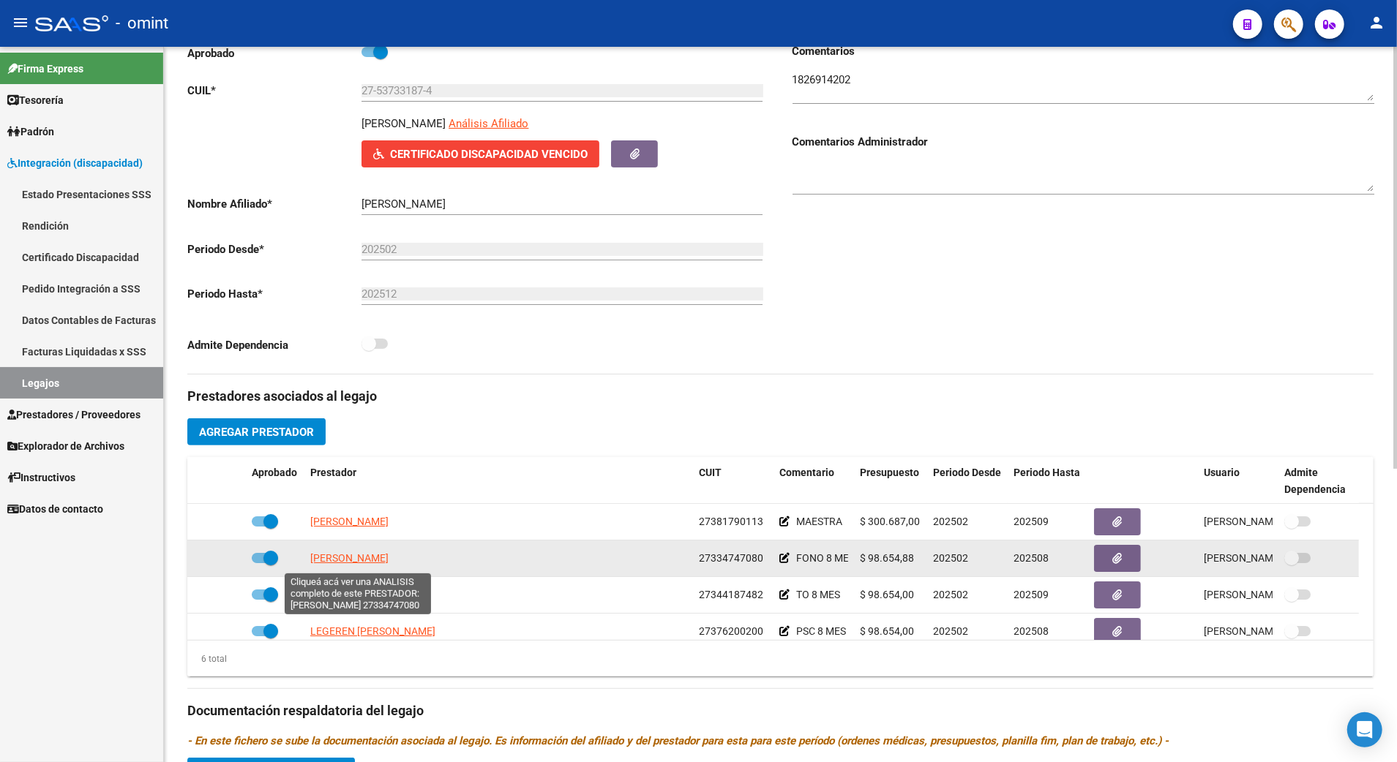
click at [361, 564] on span "[PERSON_NAME]" at bounding box center [349, 558] width 78 height 12
type textarea "27334747080"
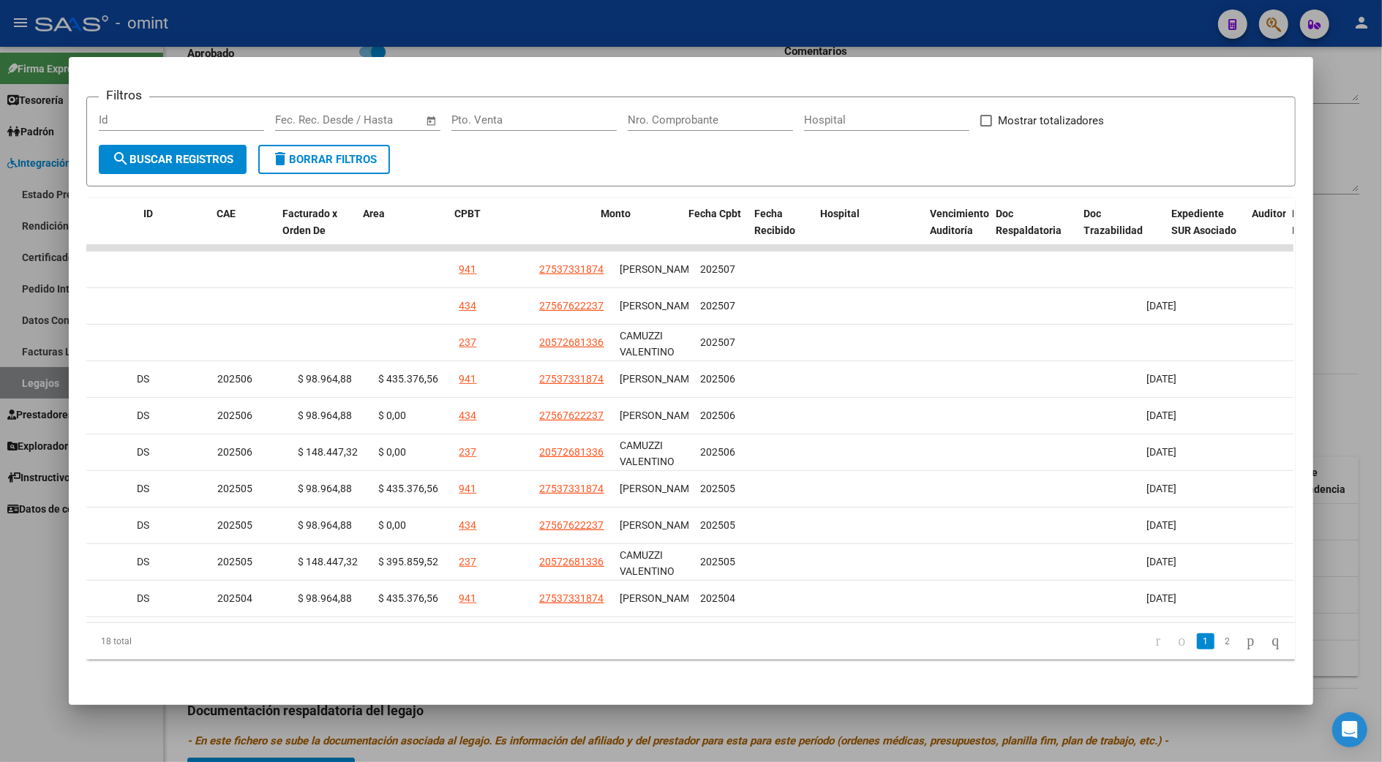
scroll to position [0, 0]
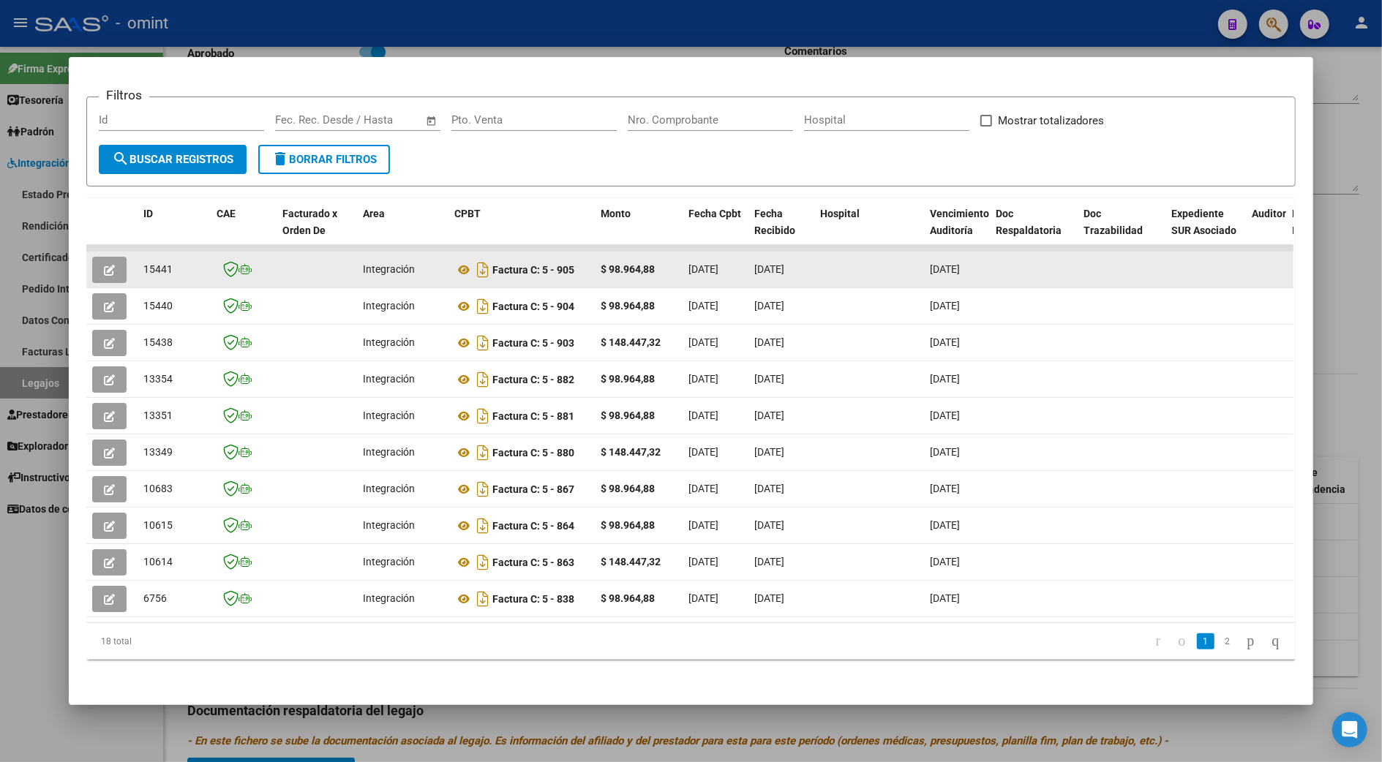
click at [104, 265] on icon "button" at bounding box center [109, 270] width 11 height 11
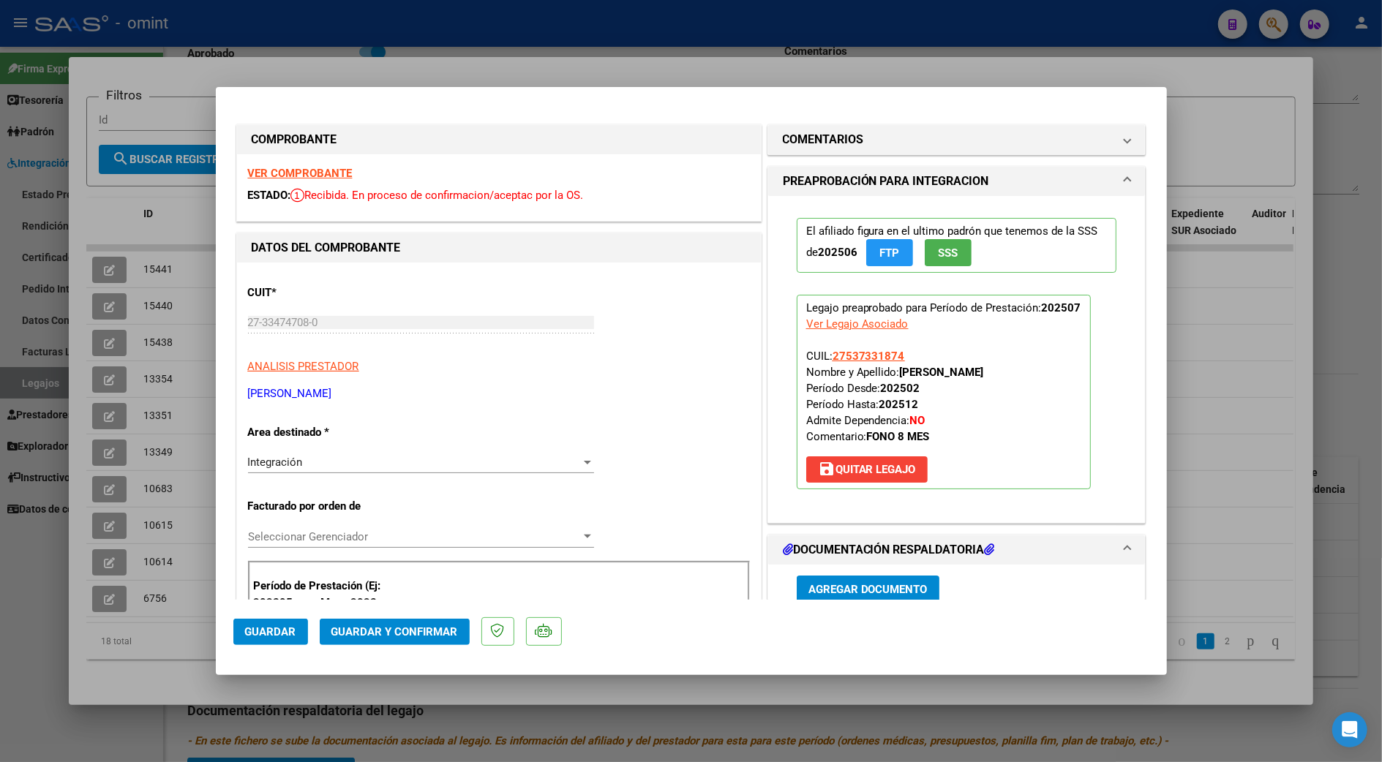
scroll to position [195, 0]
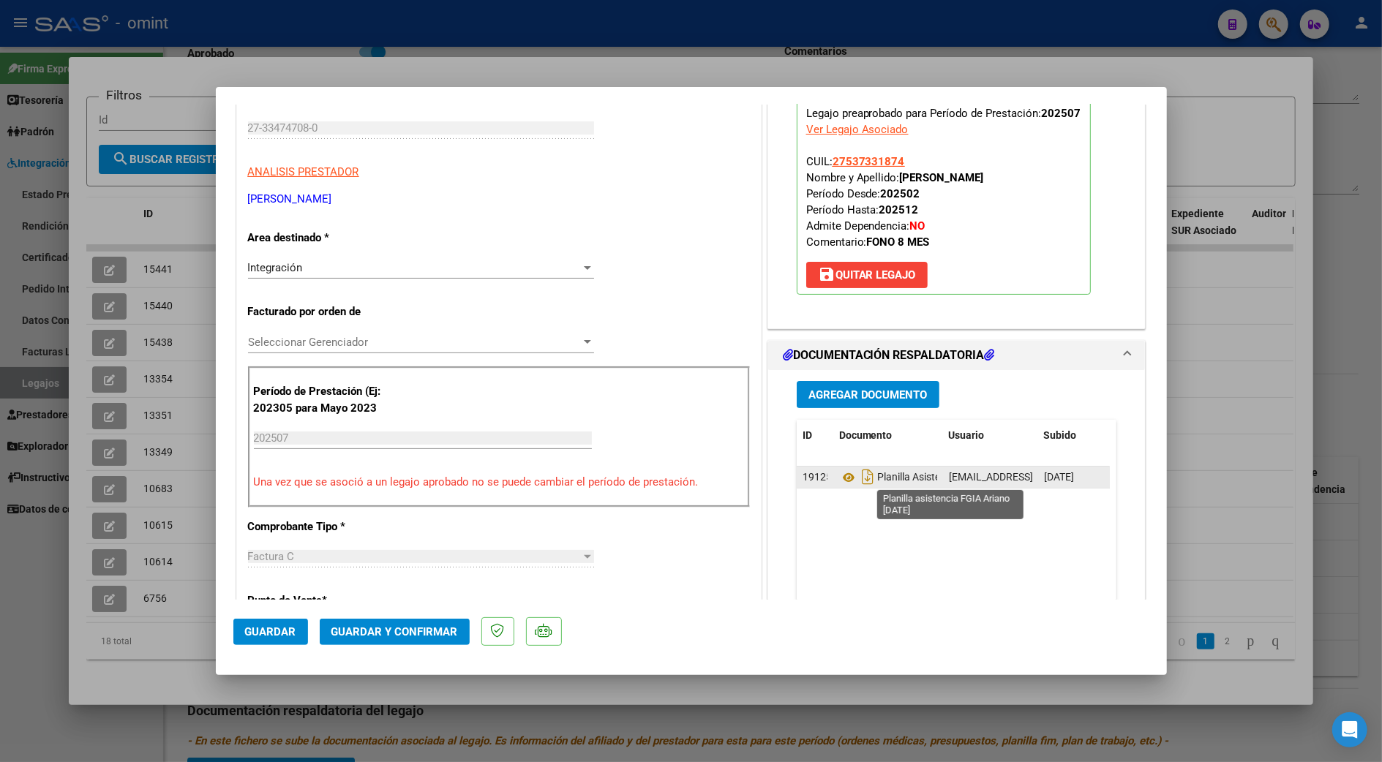
click at [881, 479] on span "Planilla Asistencia Fgia Ariano Julio 2025" at bounding box center [942, 478] width 206 height 12
click at [841, 481] on icon at bounding box center [848, 478] width 19 height 18
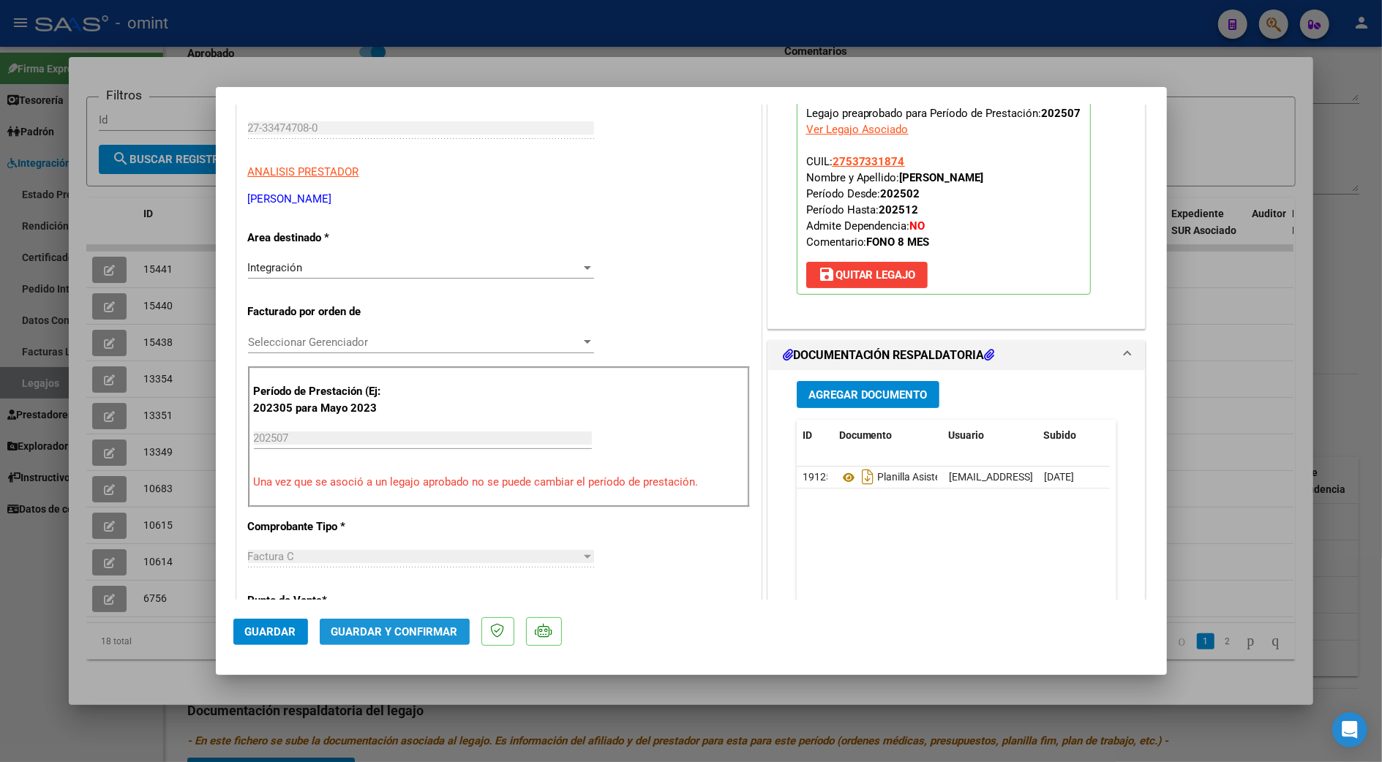
click at [379, 634] on span "Guardar y Confirmar" at bounding box center [394, 632] width 127 height 13
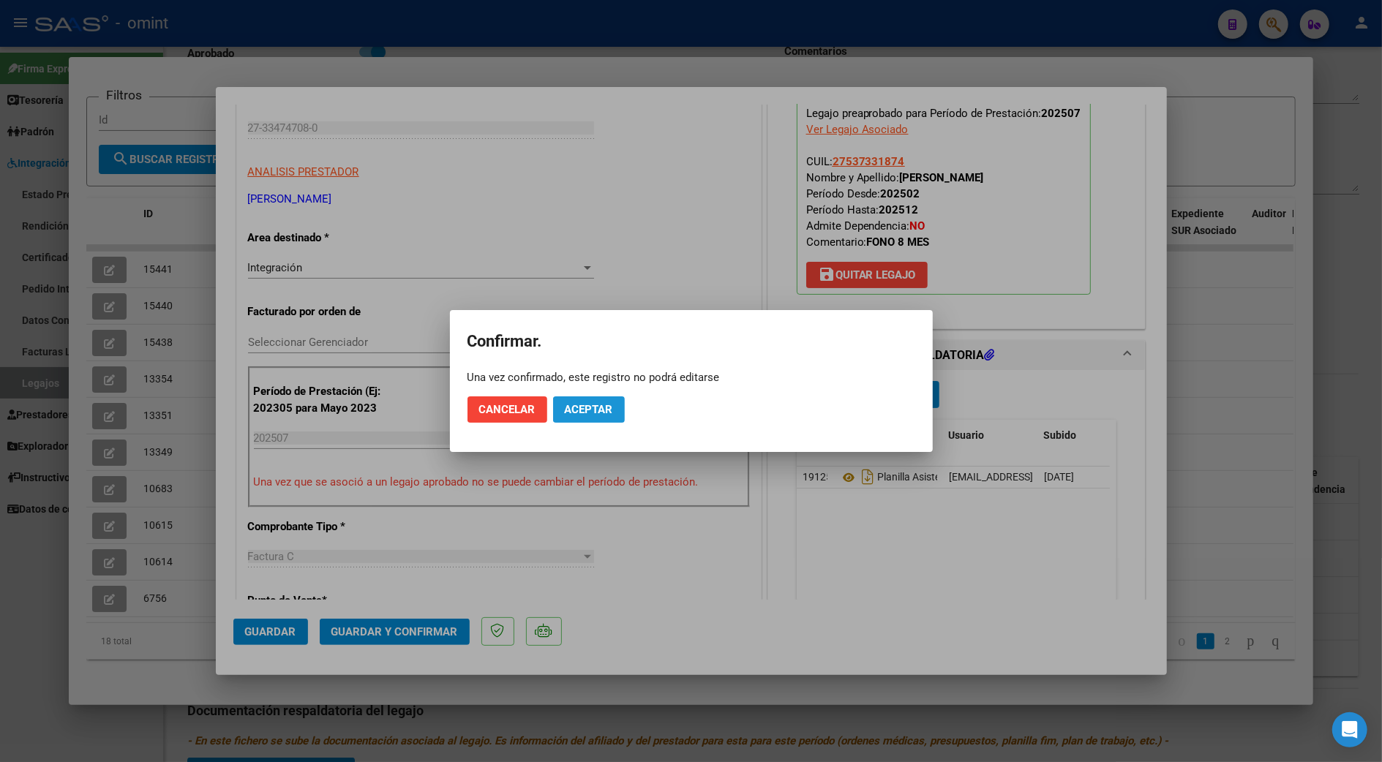
click at [588, 410] on span "Aceptar" at bounding box center [589, 409] width 48 height 13
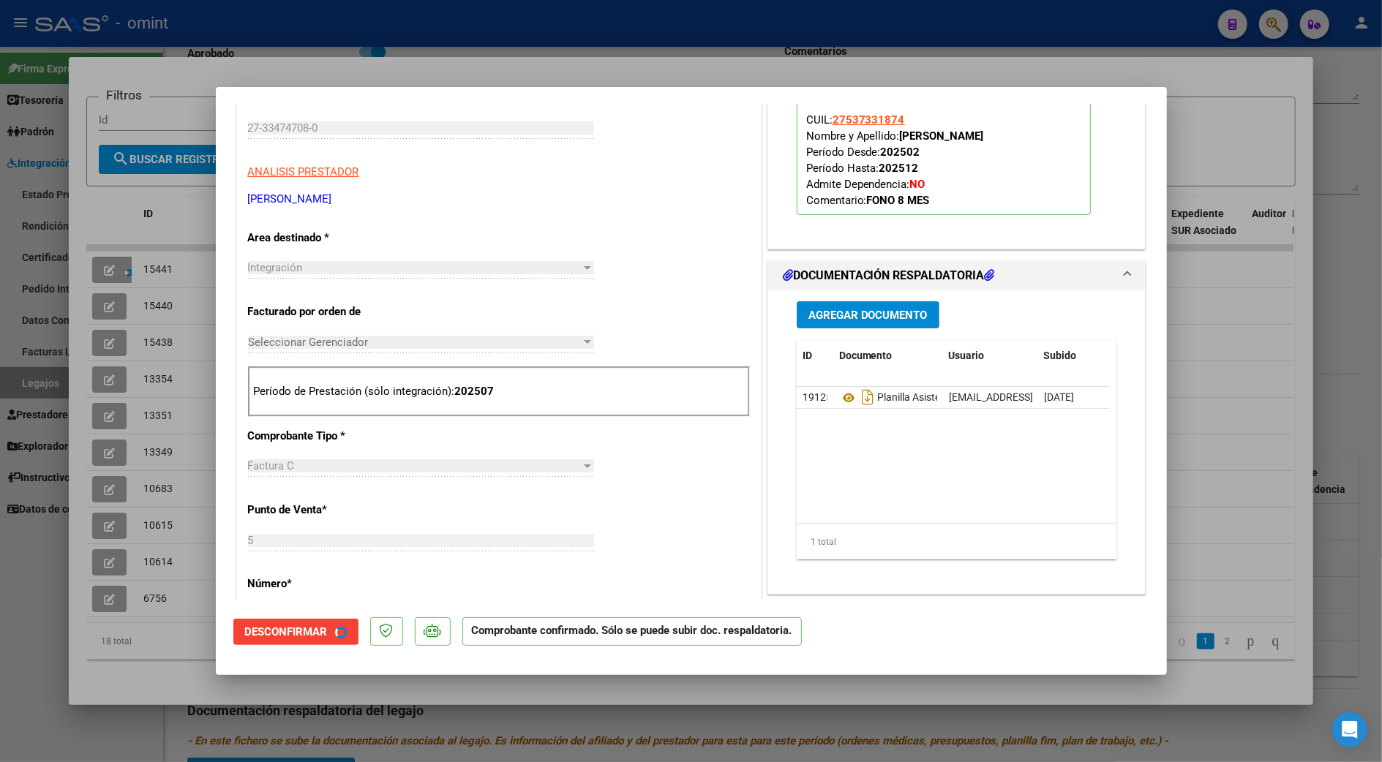
scroll to position [194, 0]
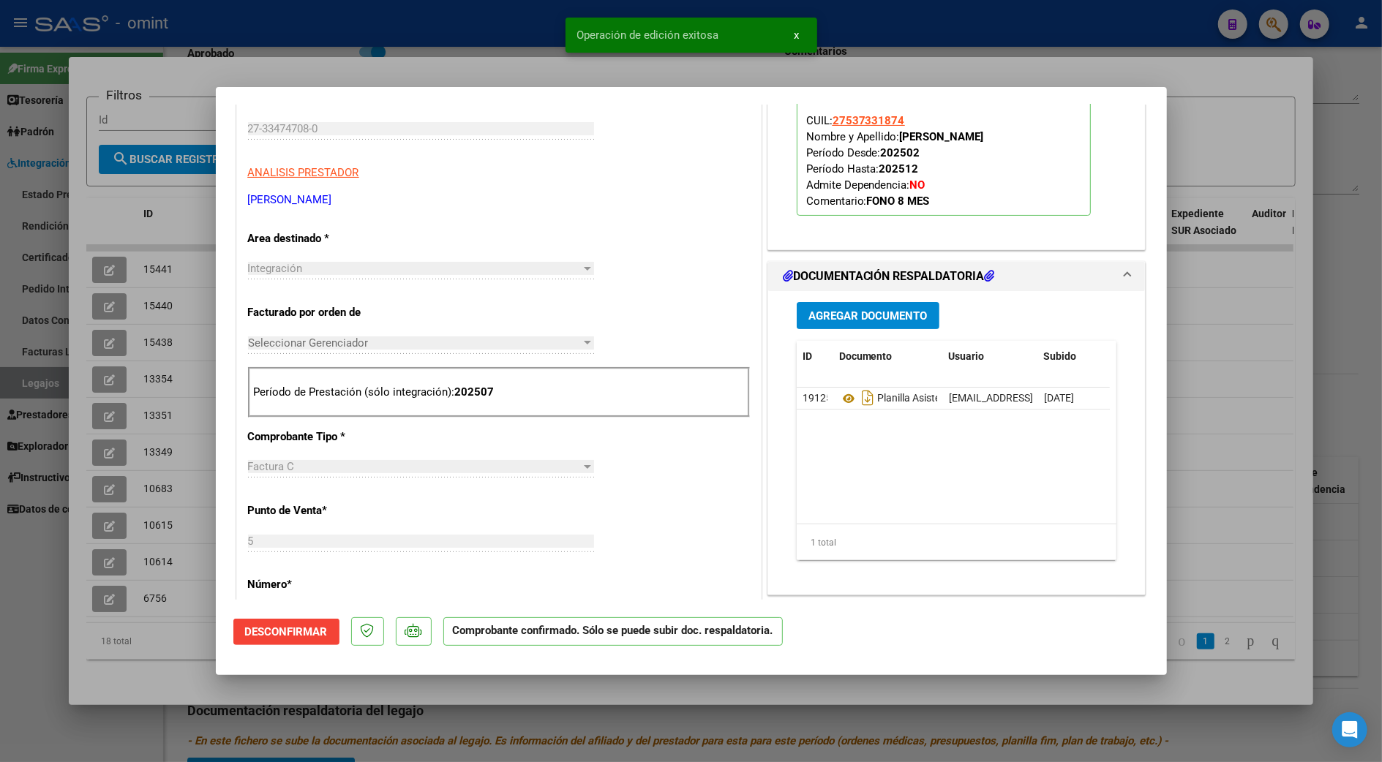
click at [1262, 278] on div at bounding box center [691, 381] width 1382 height 762
type input "$ 0,00"
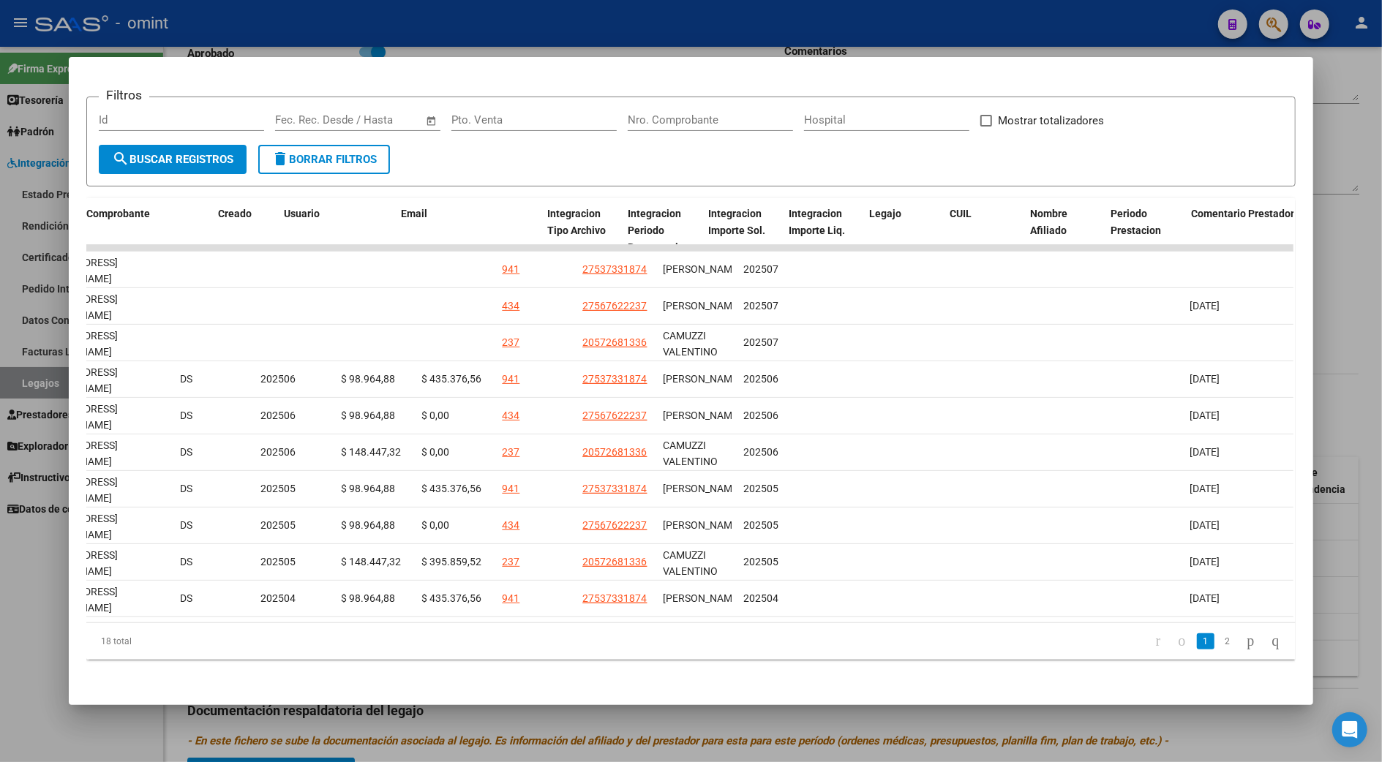
scroll to position [0, 0]
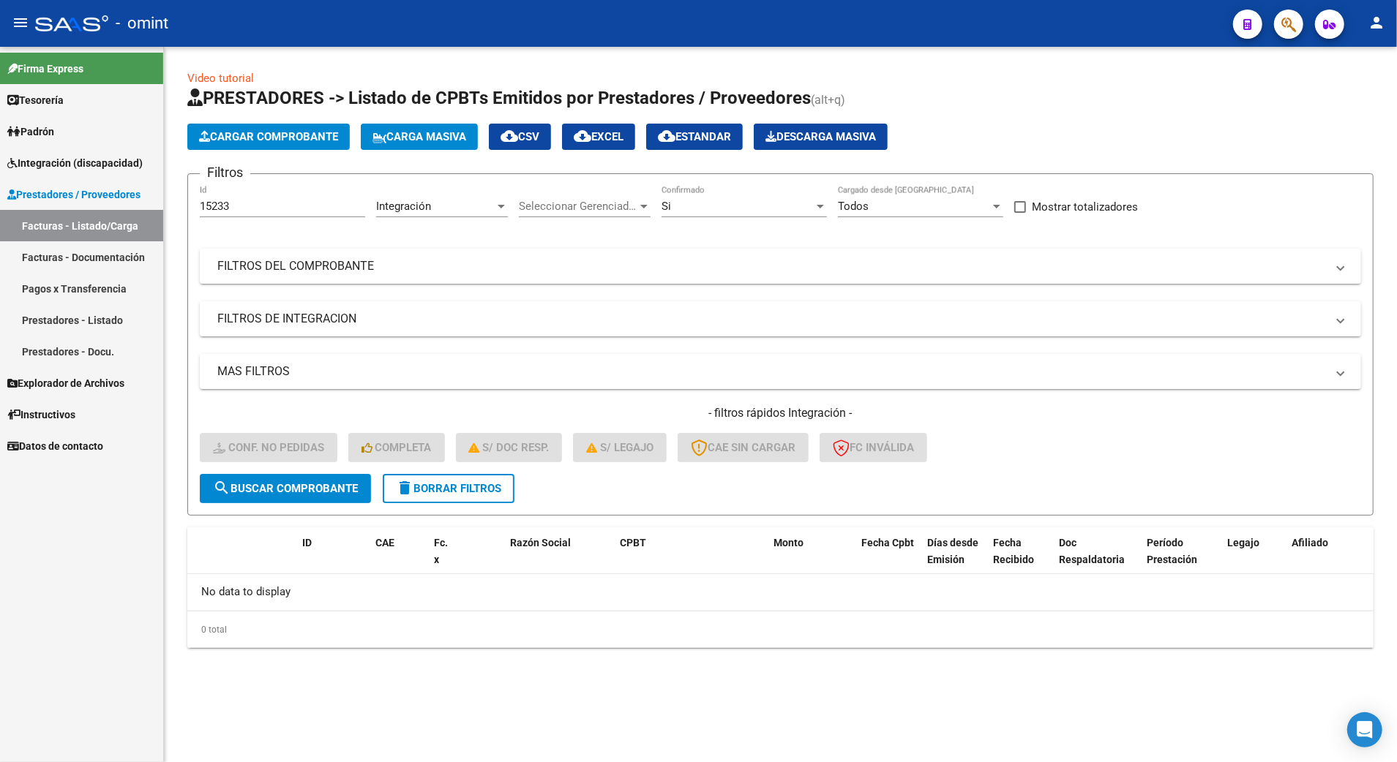
click at [315, 482] on span "search Buscar Comprobante" at bounding box center [285, 488] width 145 height 13
click at [241, 209] on input "15233" at bounding box center [282, 206] width 165 height 13
click at [233, 206] on input "15233" at bounding box center [282, 206] width 165 height 13
type input "15101"
click at [348, 484] on span "search Buscar Comprobante" at bounding box center [285, 488] width 145 height 13
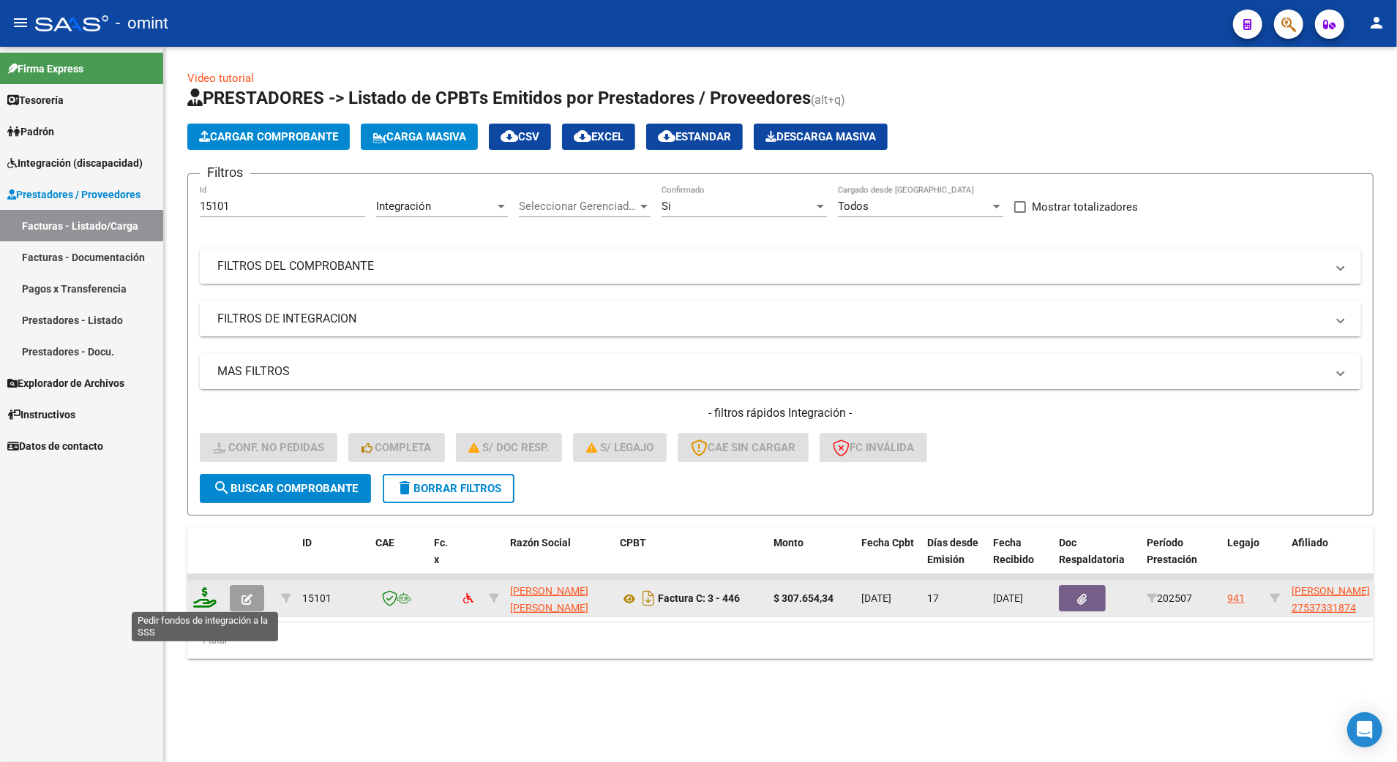
click at [200, 598] on icon at bounding box center [204, 598] width 23 height 20
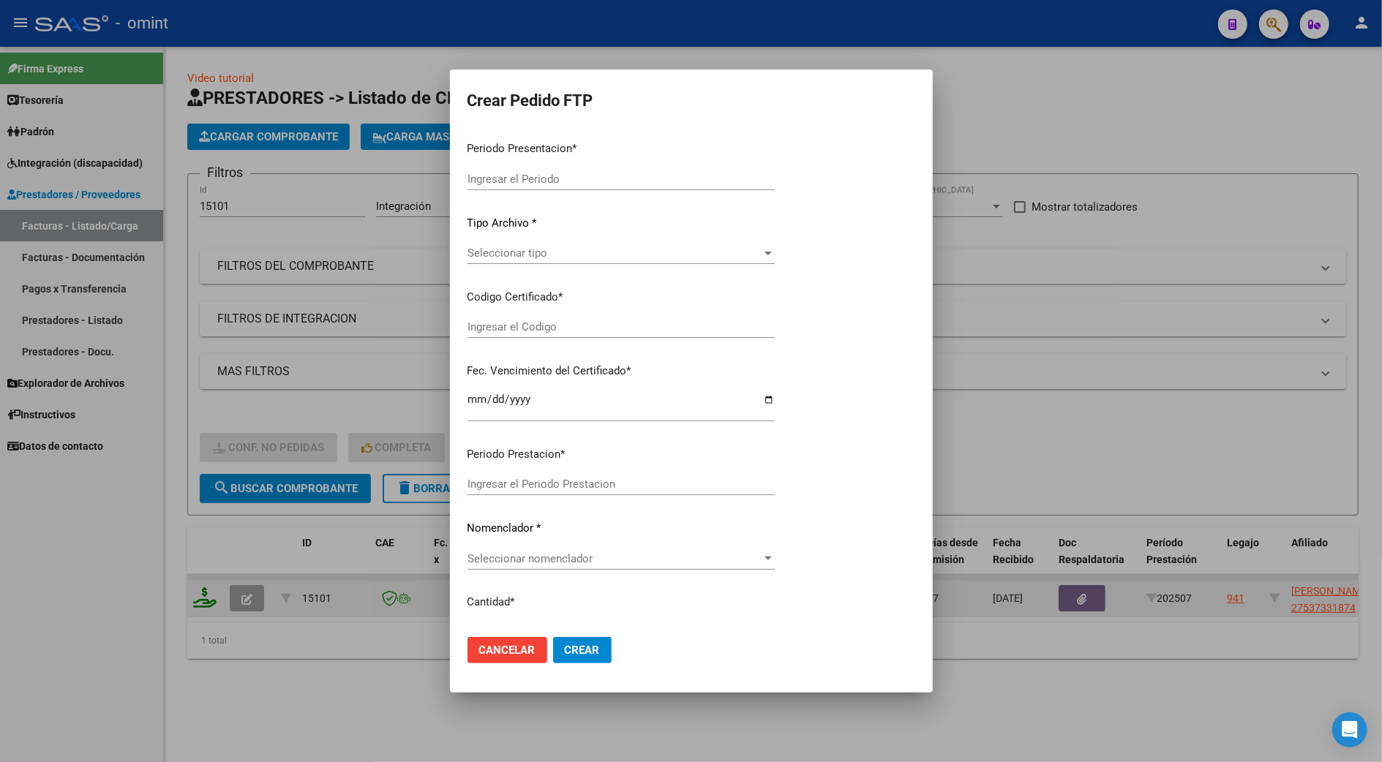
type input "202507"
type input "$ 307.654,34"
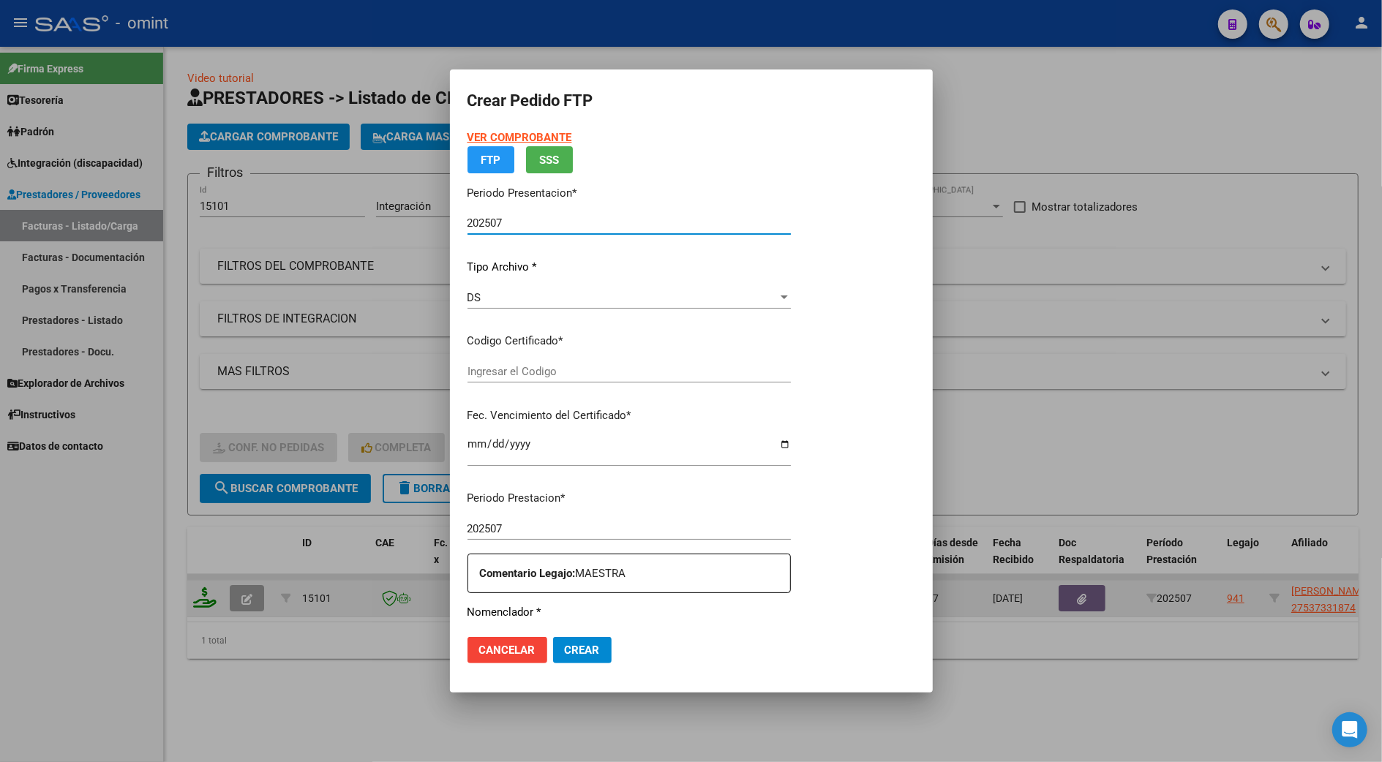
type input "9514984774"
type input "[DATE]"
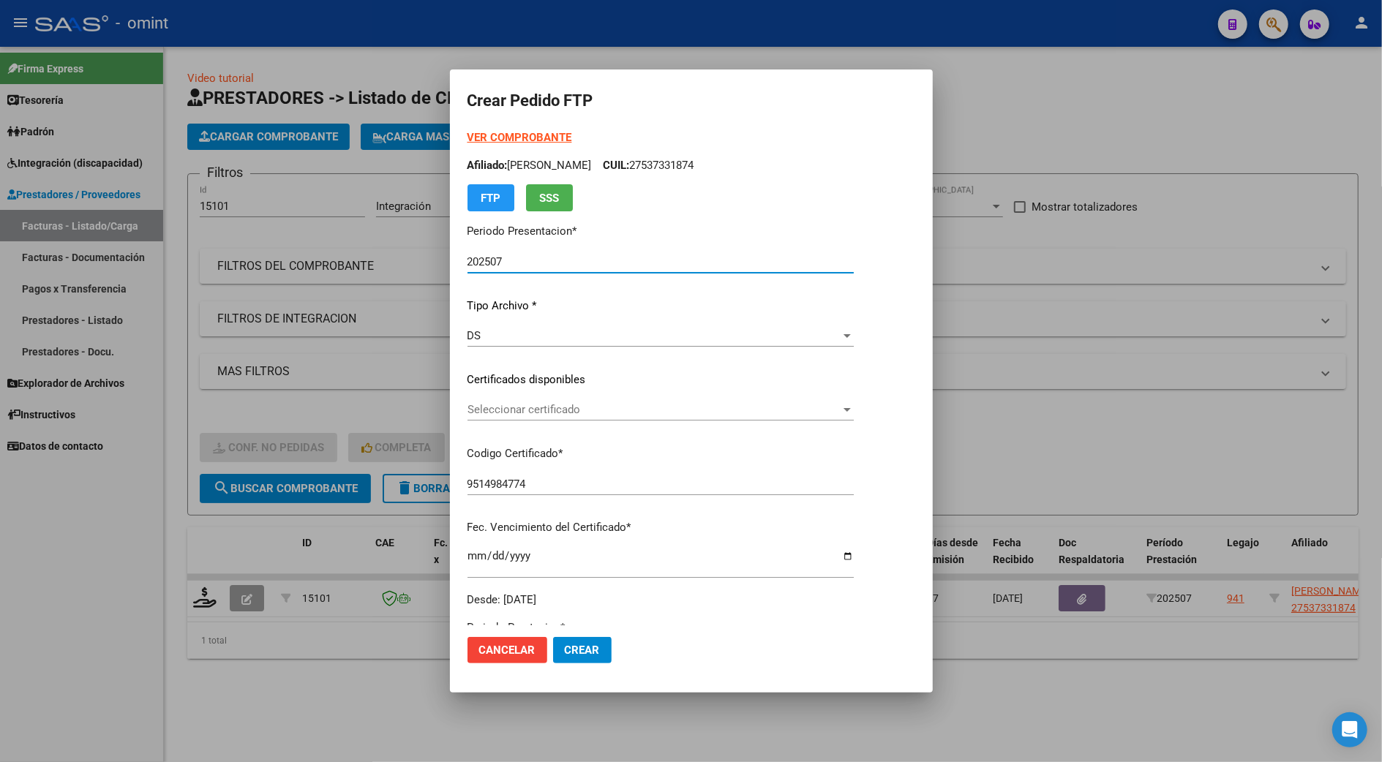
click at [565, 408] on span "Seleccionar certificado" at bounding box center [654, 409] width 373 height 13
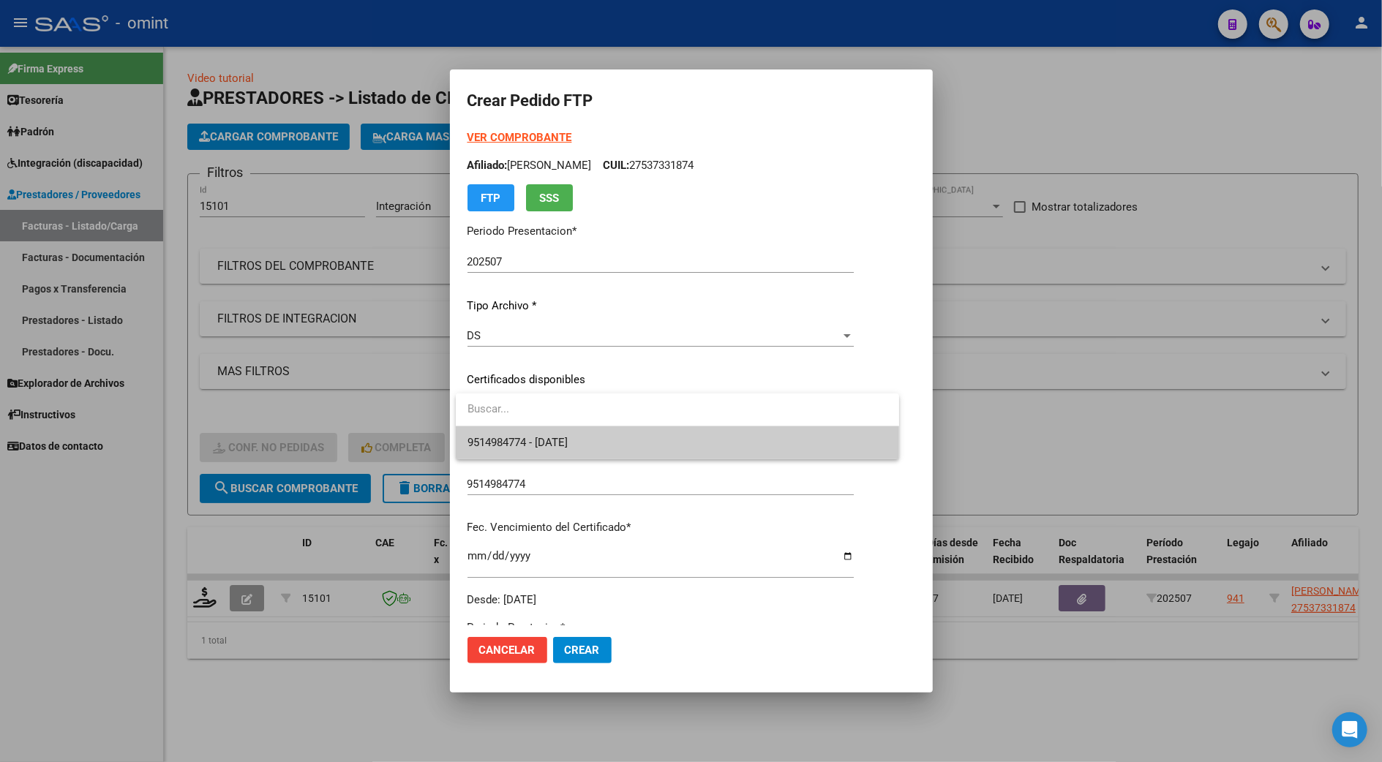
click at [592, 445] on span "9514984774 - [DATE]" at bounding box center [678, 443] width 420 height 33
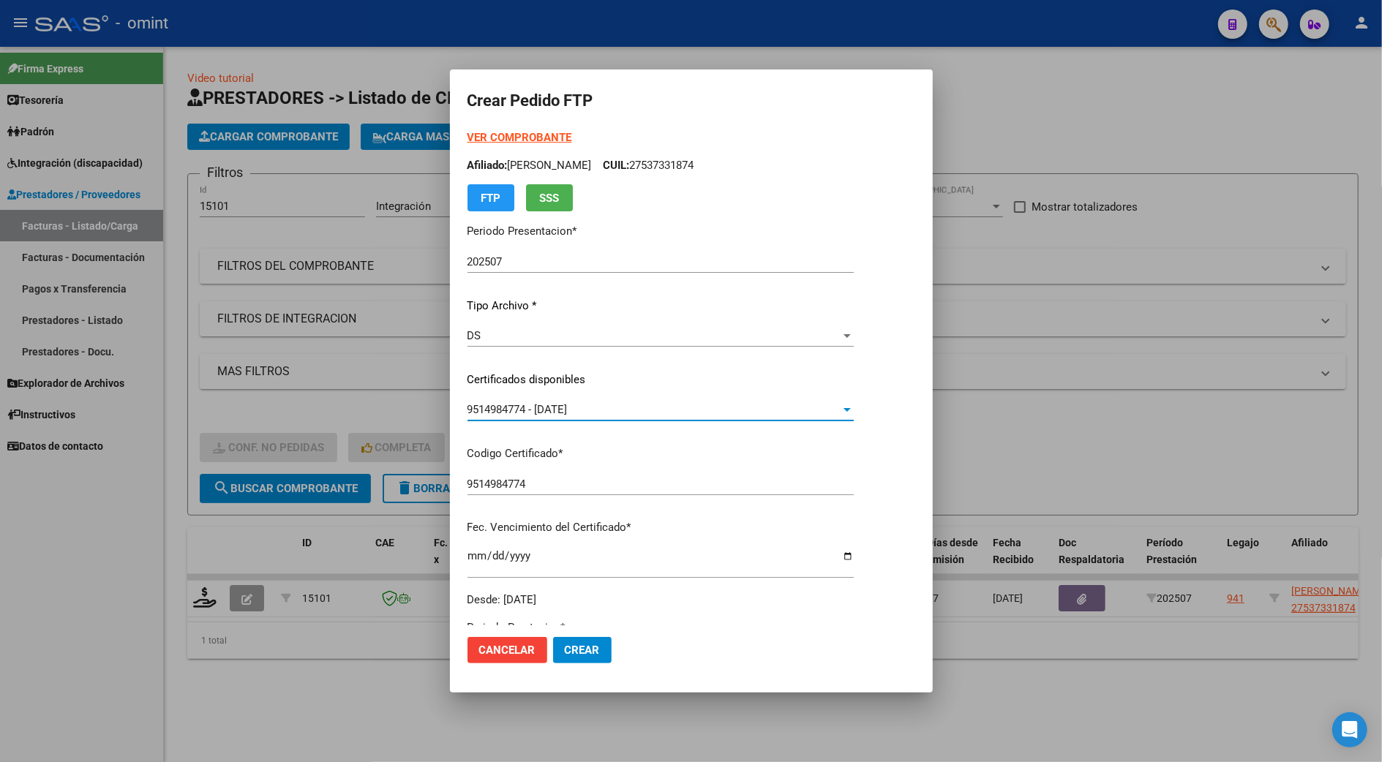
scroll to position [293, 0]
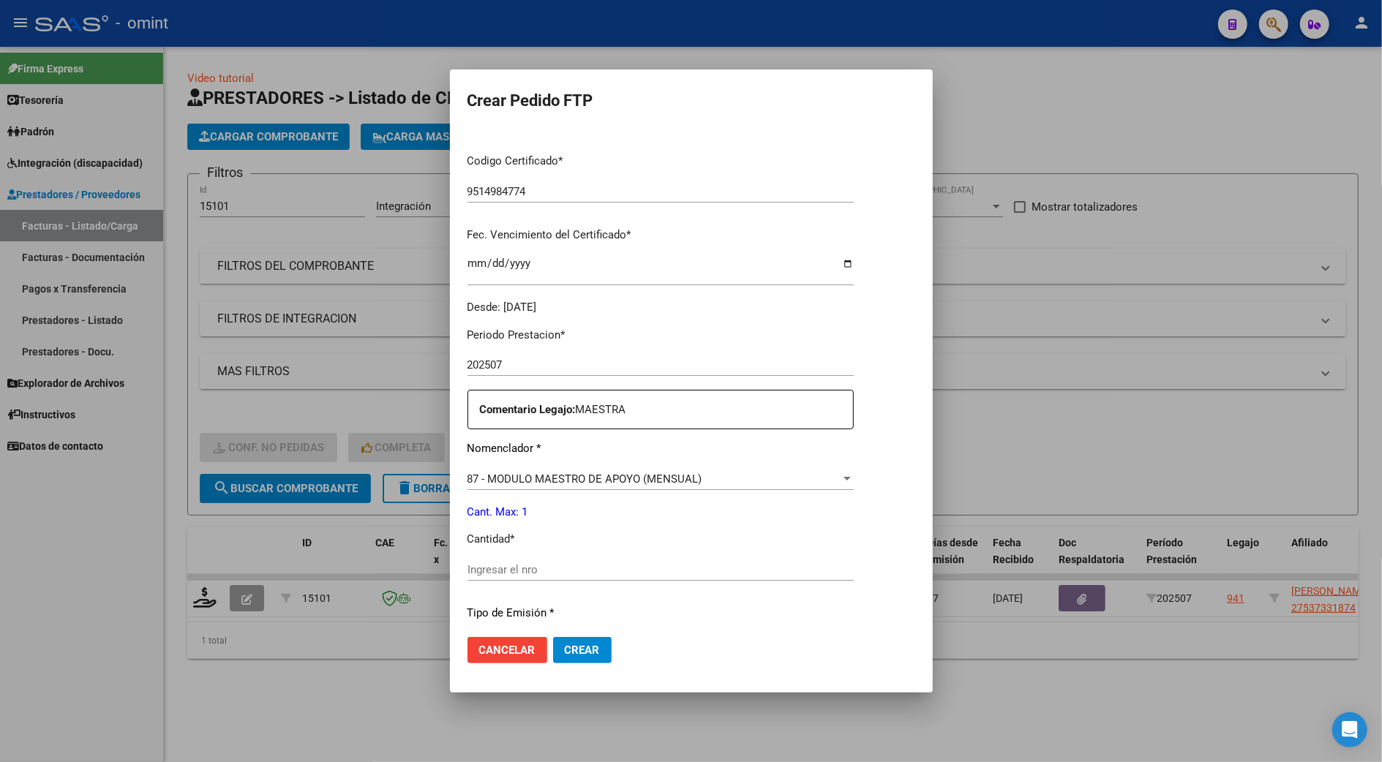
click at [487, 571] on input "Ingresar el nro" at bounding box center [661, 569] width 386 height 13
type input "1"
click at [596, 650] on span "Crear" at bounding box center [582, 650] width 35 height 13
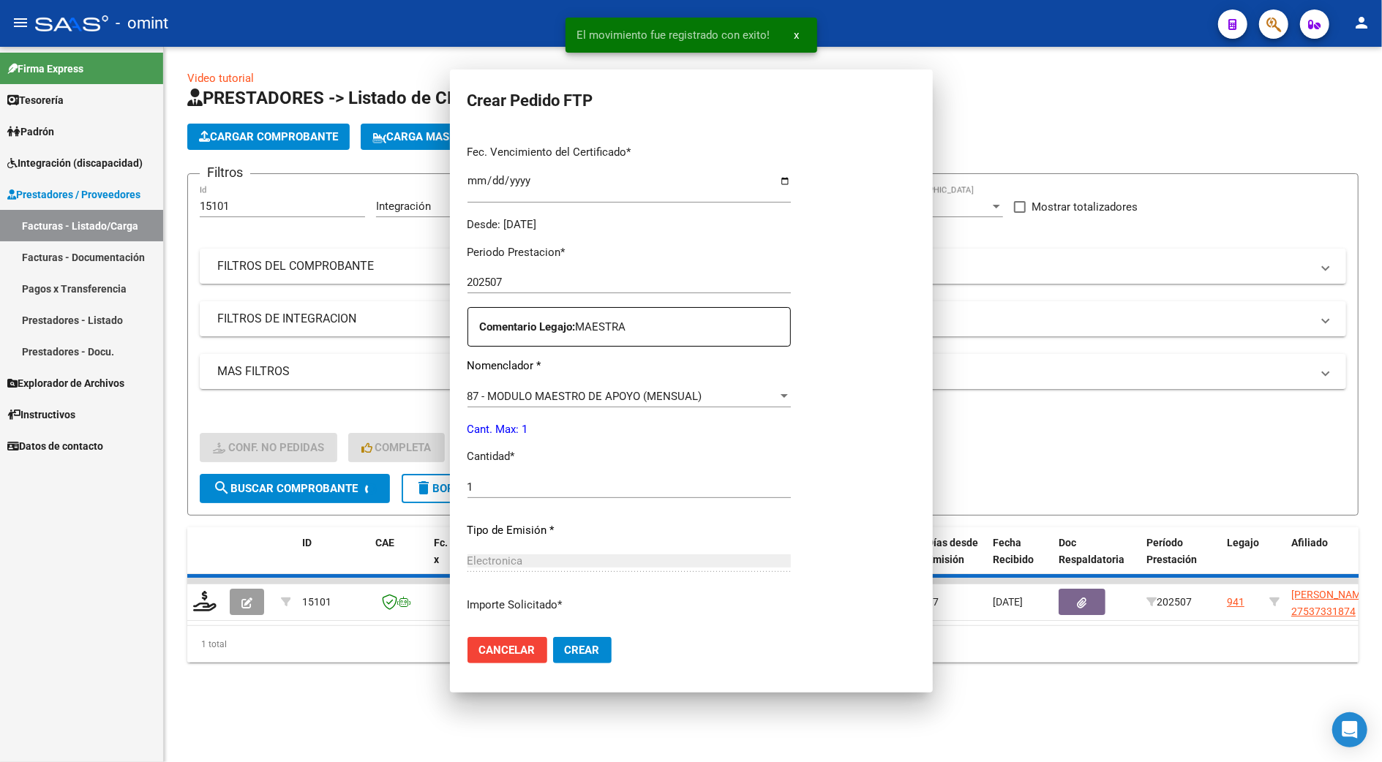
scroll to position [0, 0]
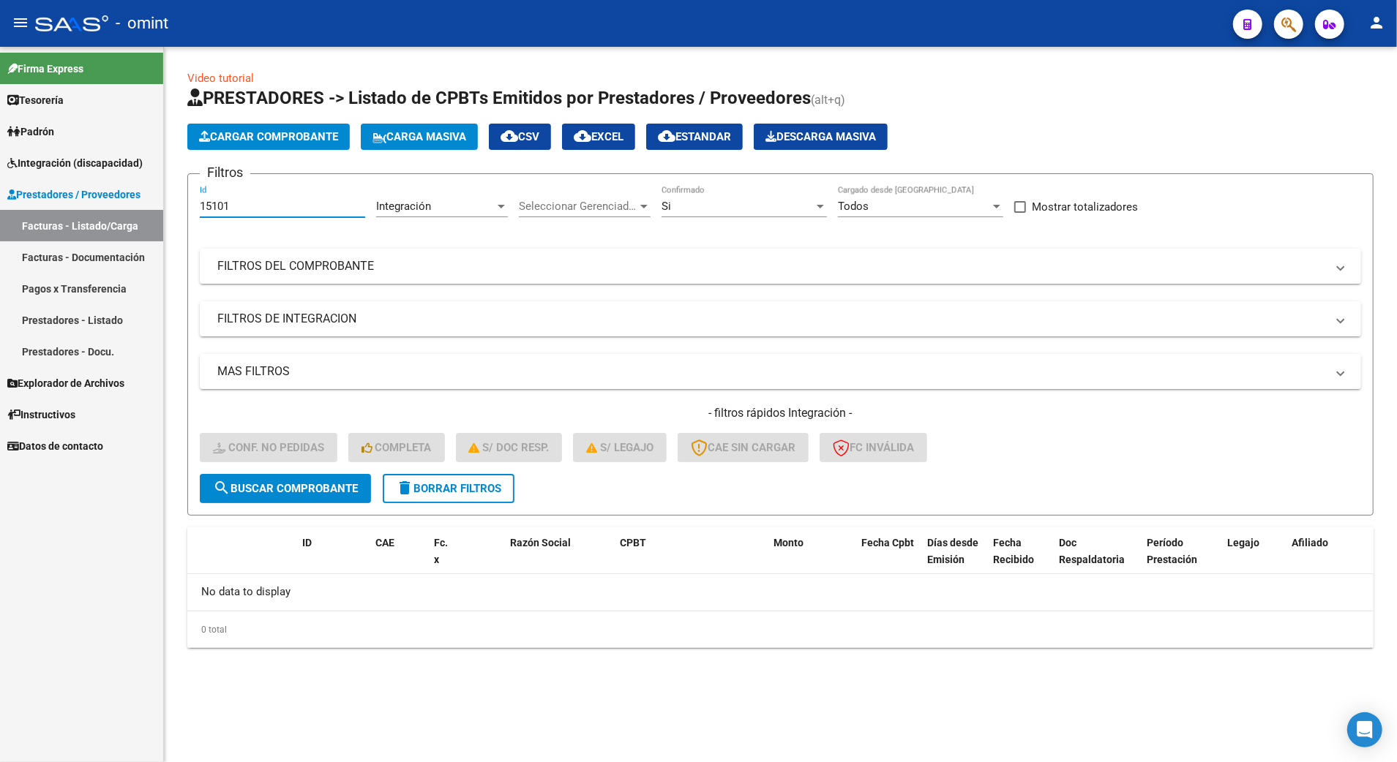
drag, startPoint x: 234, startPoint y: 203, endPoint x: 209, endPoint y: 205, distance: 24.9
click at [209, 205] on input "15101" at bounding box center [282, 206] width 165 height 13
type input "15441"
click at [297, 490] on span "search Buscar Comprobante" at bounding box center [285, 488] width 145 height 13
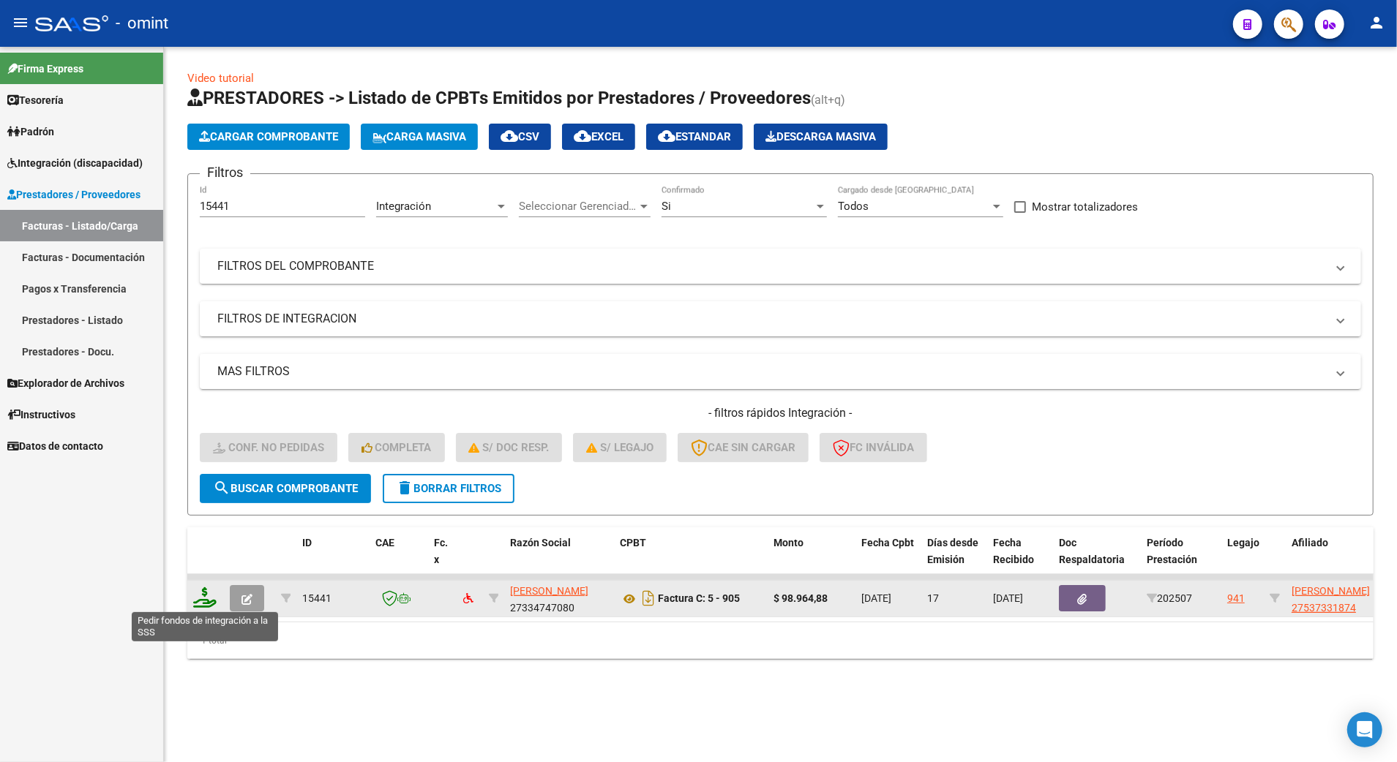
click at [205, 594] on icon at bounding box center [204, 598] width 23 height 20
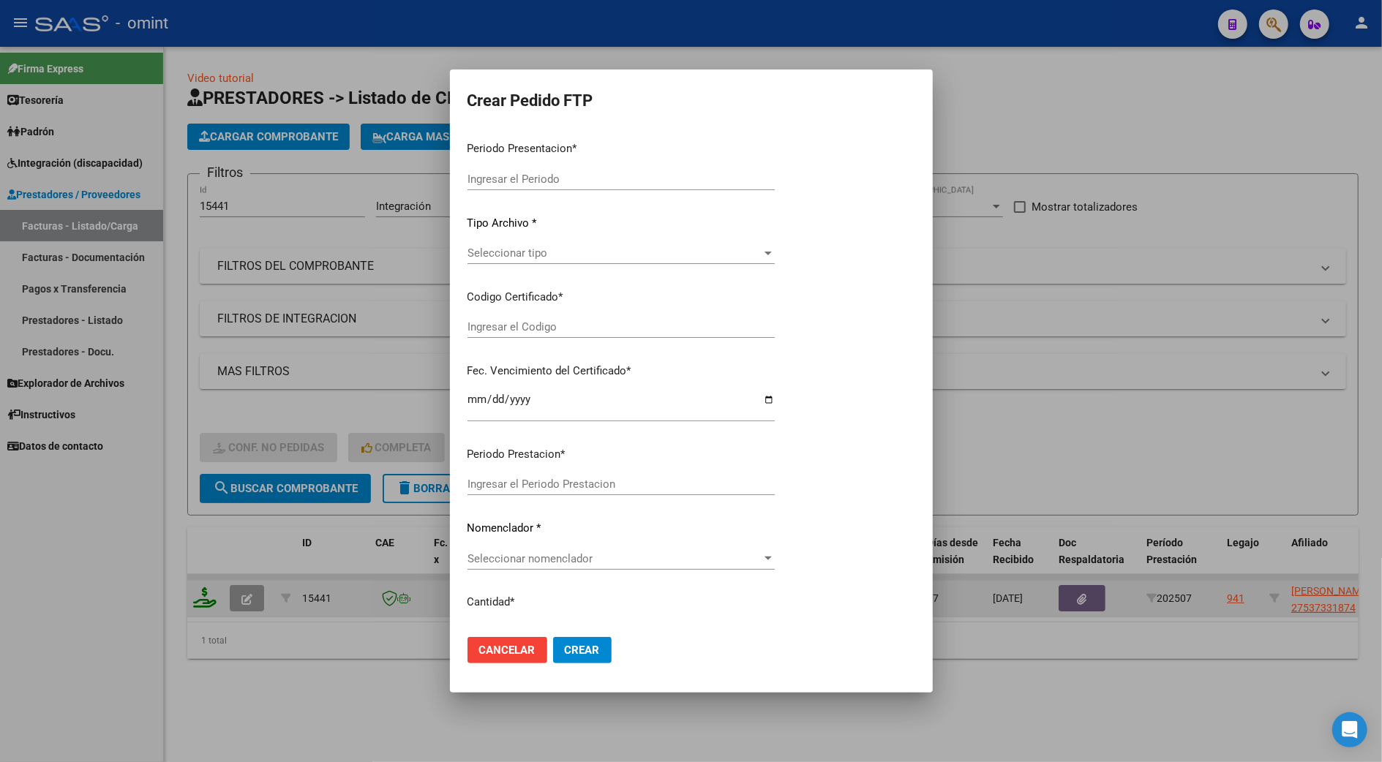
type input "202507"
type input "$ 98.964,88"
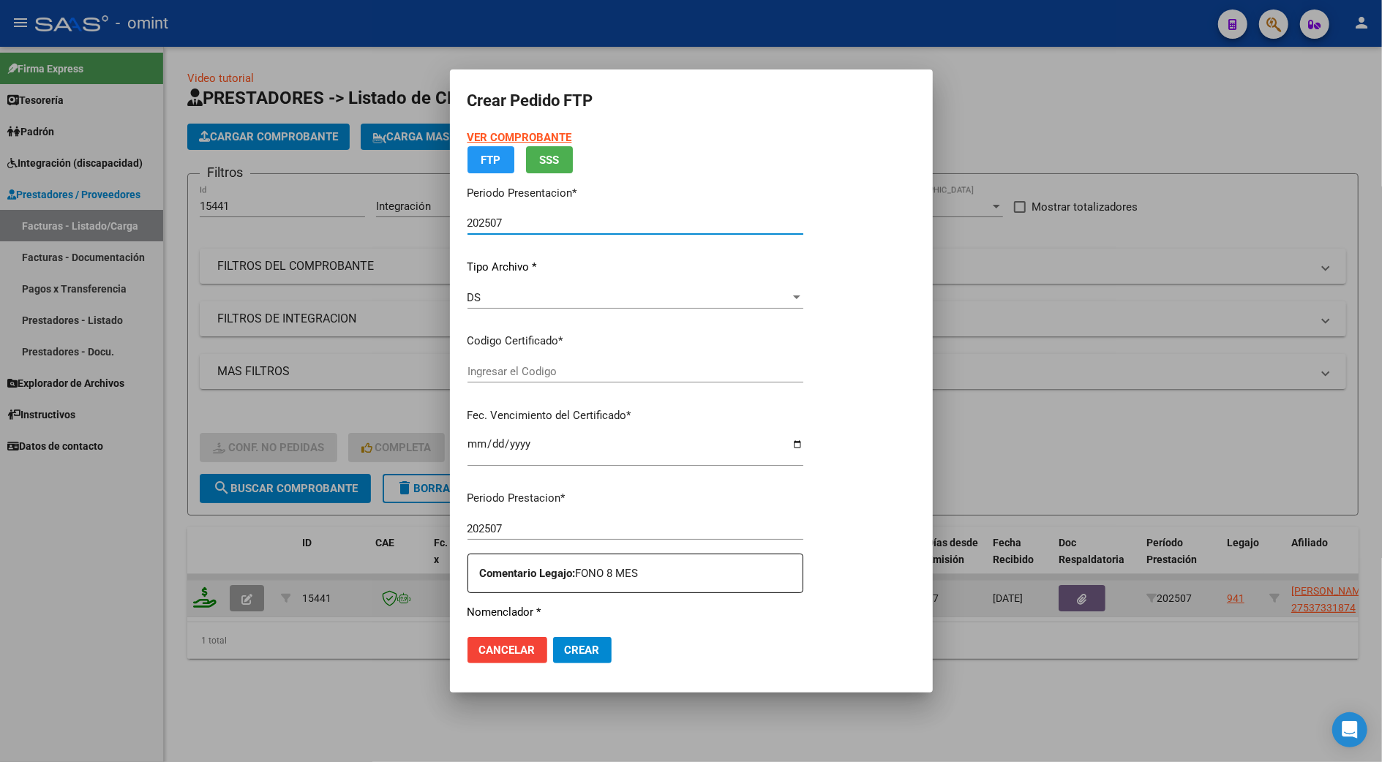
type input "9514984774"
type input "[DATE]"
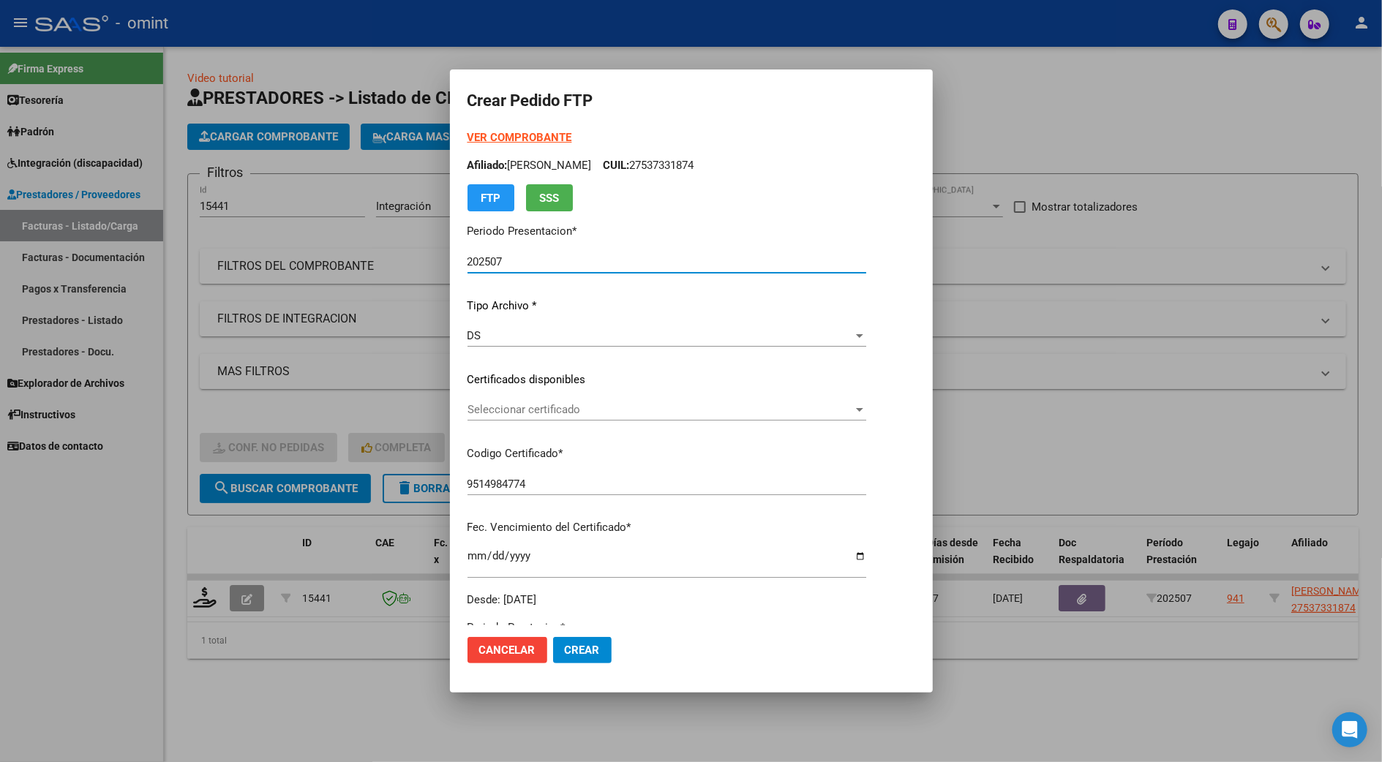
click at [495, 396] on div "VER COMPROBANTE ARCA Padrón Afiliado: [PERSON_NAME] CUIL: 27537331874 FTP SSS P…" at bounding box center [667, 369] width 399 height 479
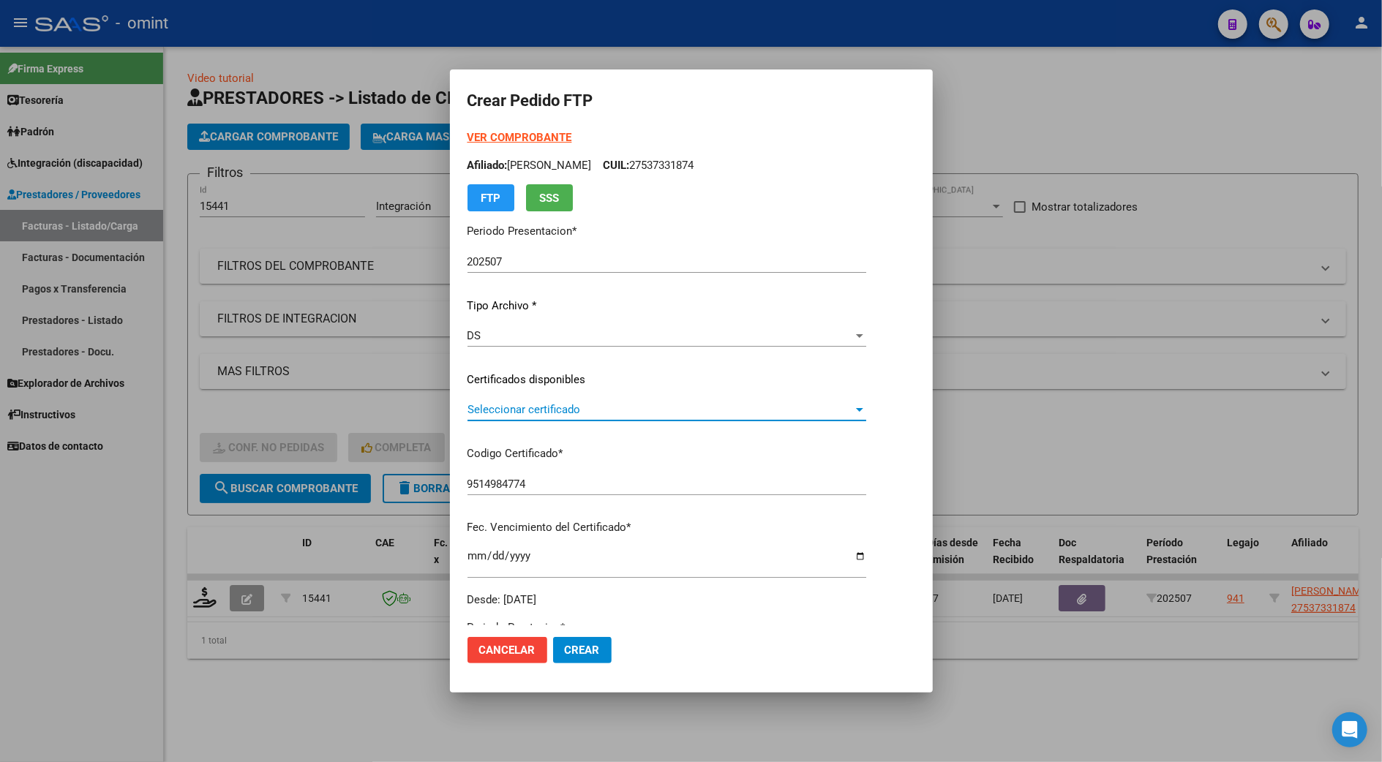
click at [498, 403] on span "Seleccionar certificado" at bounding box center [661, 409] width 386 height 13
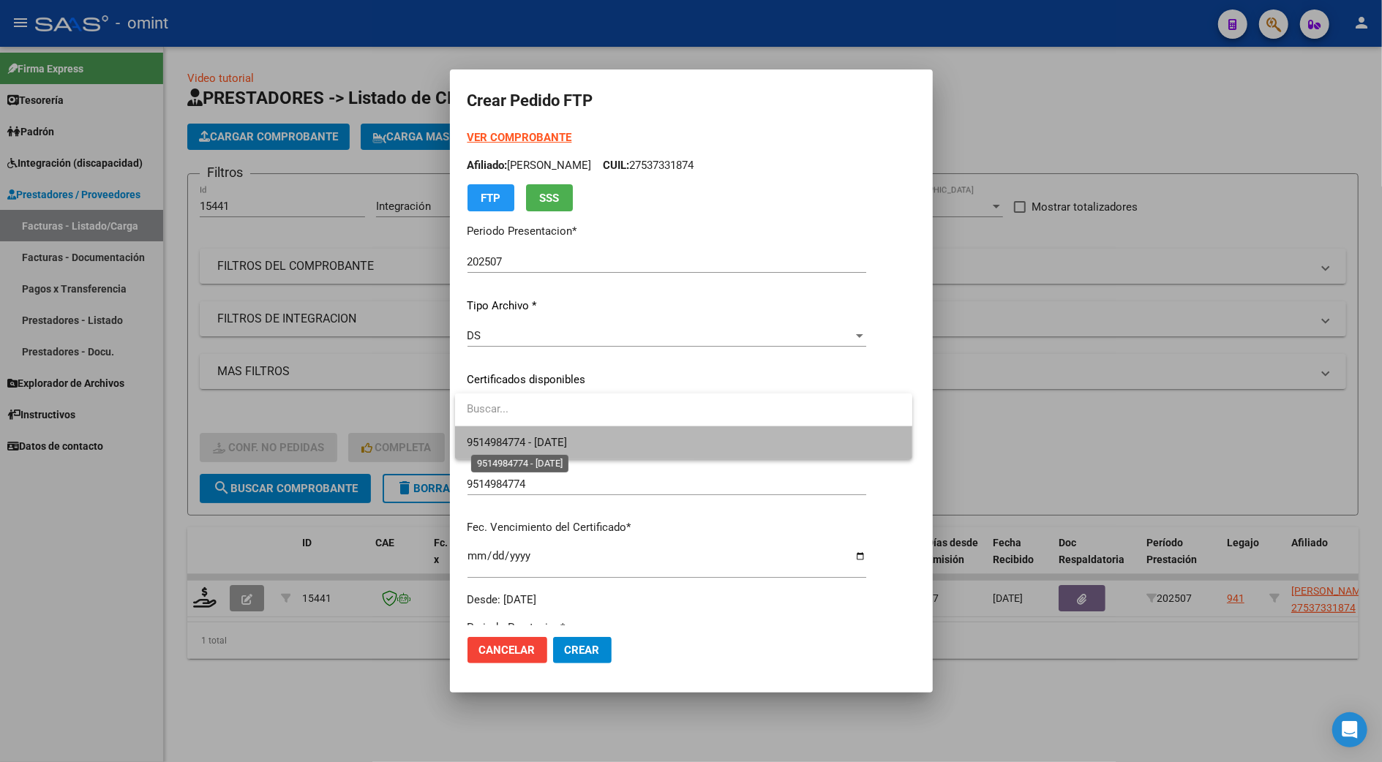
click at [525, 437] on span "9514984774 - [DATE]" at bounding box center [517, 442] width 100 height 13
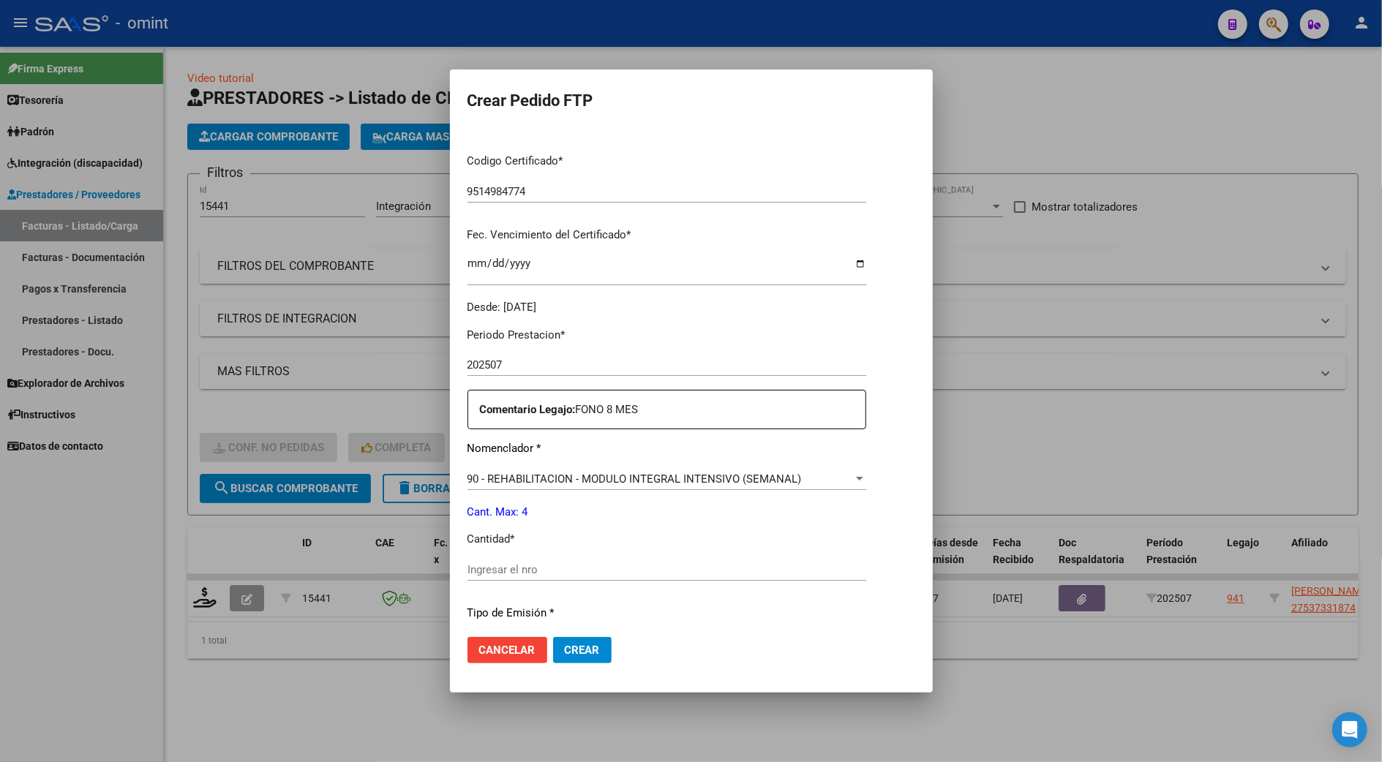
scroll to position [390, 0]
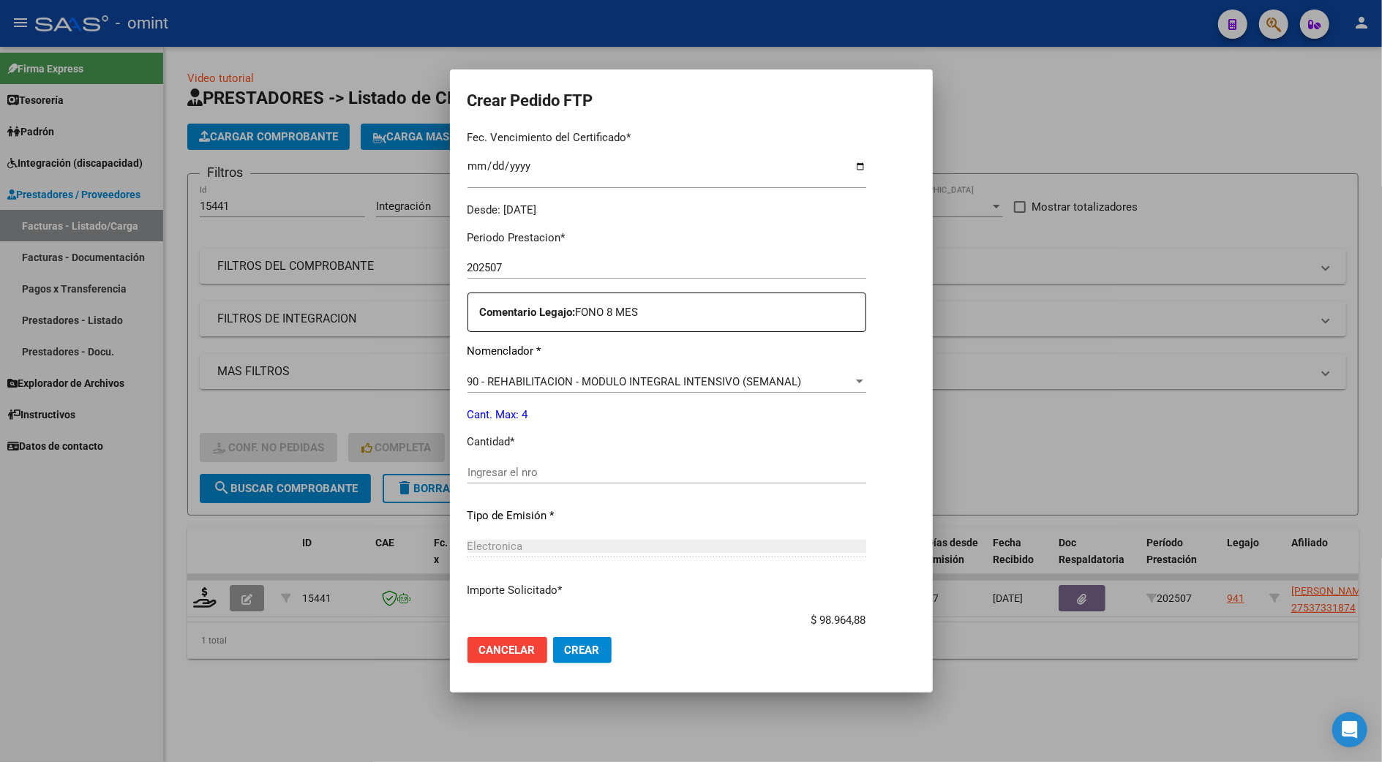
click at [493, 472] on input "Ingresar el nro" at bounding box center [667, 472] width 399 height 13
type input "4"
click at [578, 639] on button "Crear" at bounding box center [582, 650] width 59 height 26
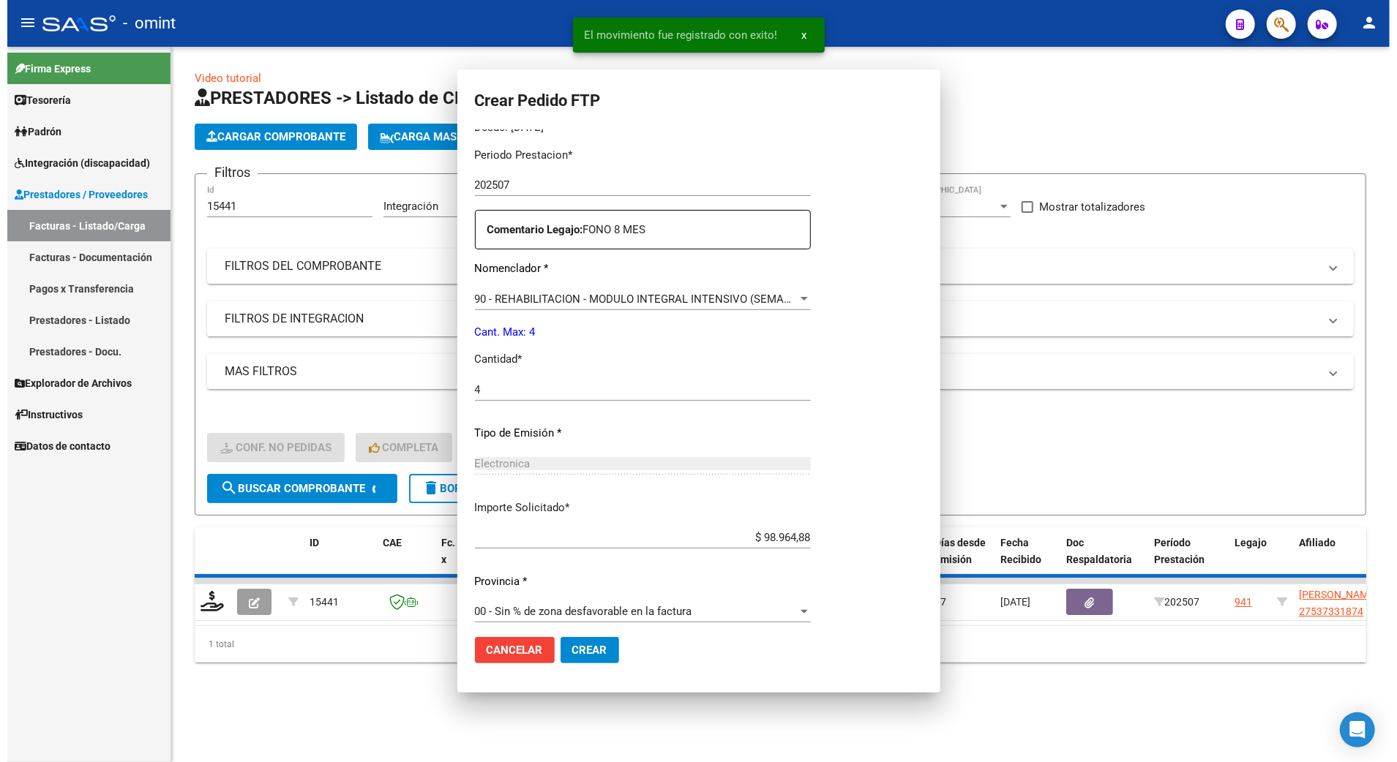
scroll to position [307, 0]
